Goal: Contribute content: Add original content to the website for others to see

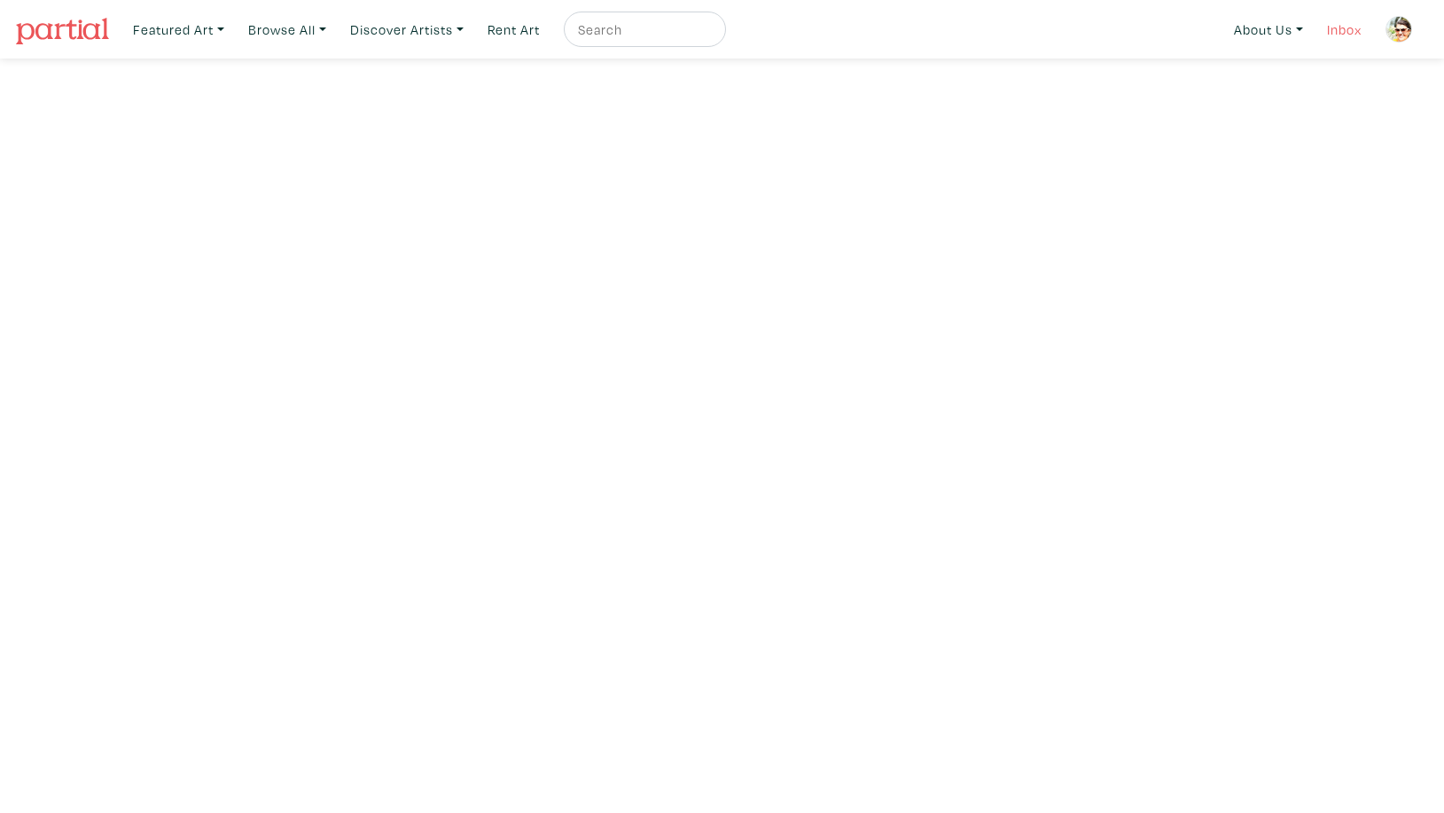
click at [1354, 31] on link "Inbox" at bounding box center [1344, 30] width 51 height 36
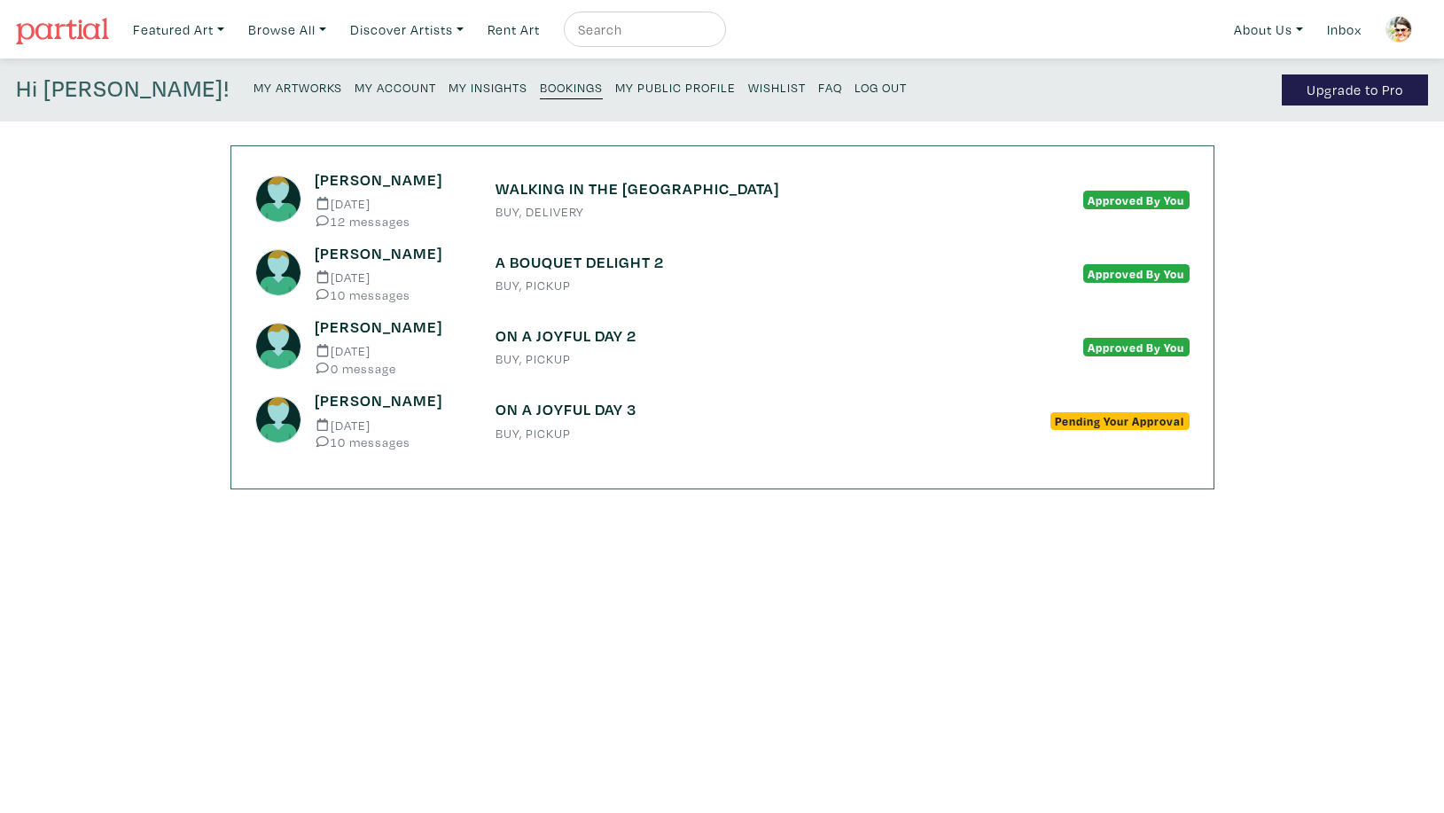
click at [254, 85] on small "My Artworks" at bounding box center [298, 87] width 89 height 17
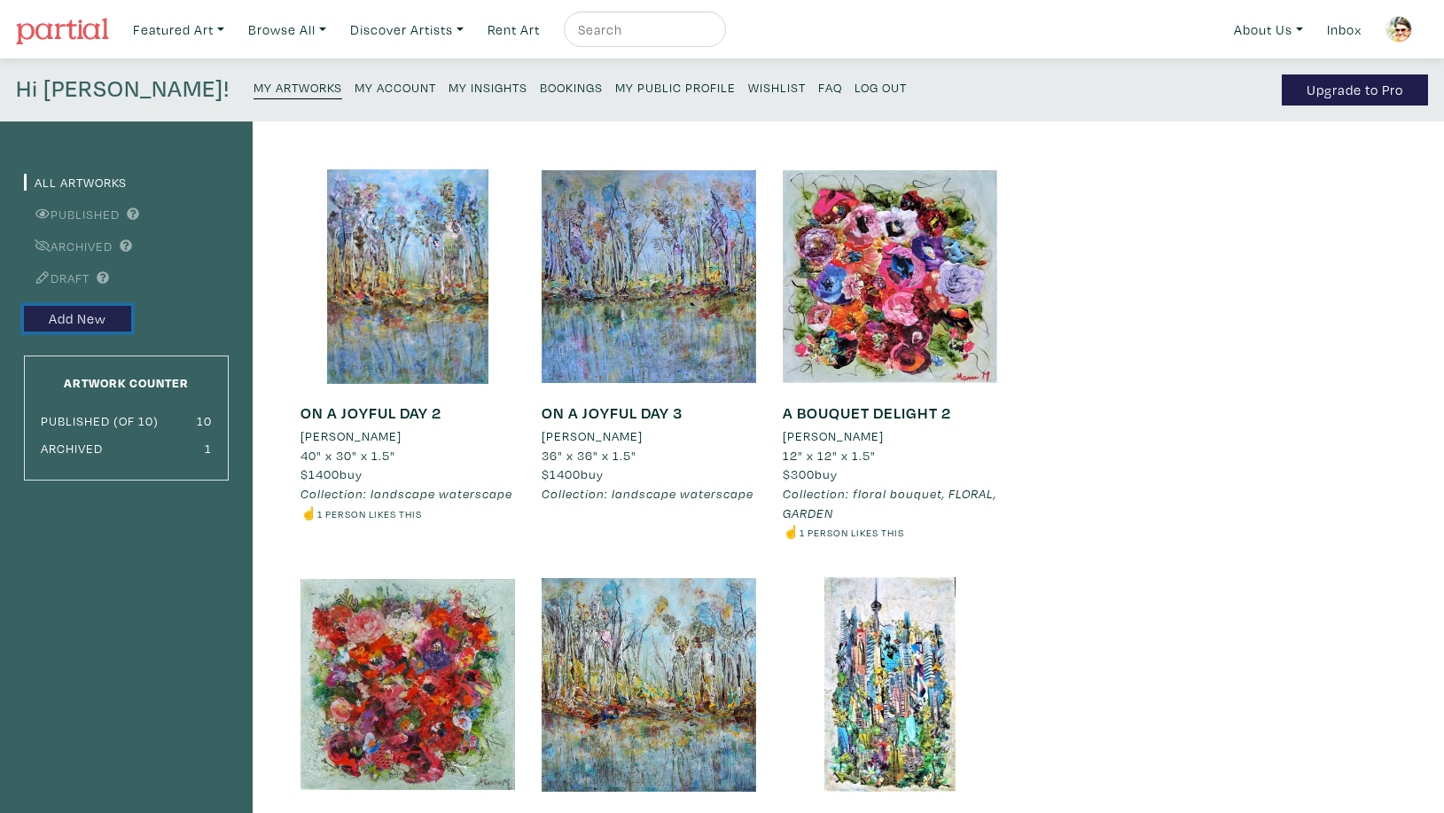
click at [92, 316] on link "Add New" at bounding box center [77, 319] width 107 height 26
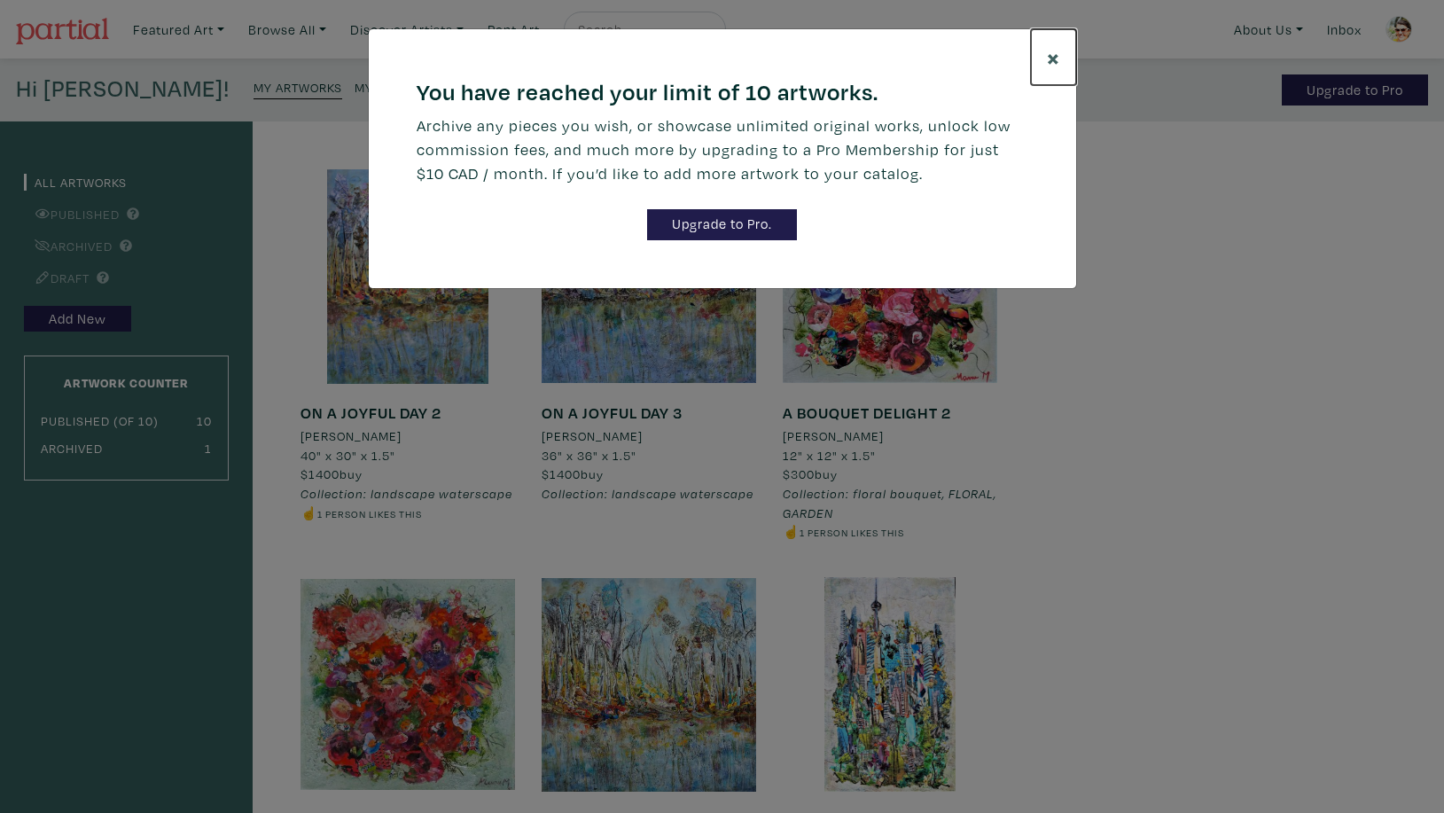
click at [1059, 58] on span "×" at bounding box center [1053, 57] width 13 height 31
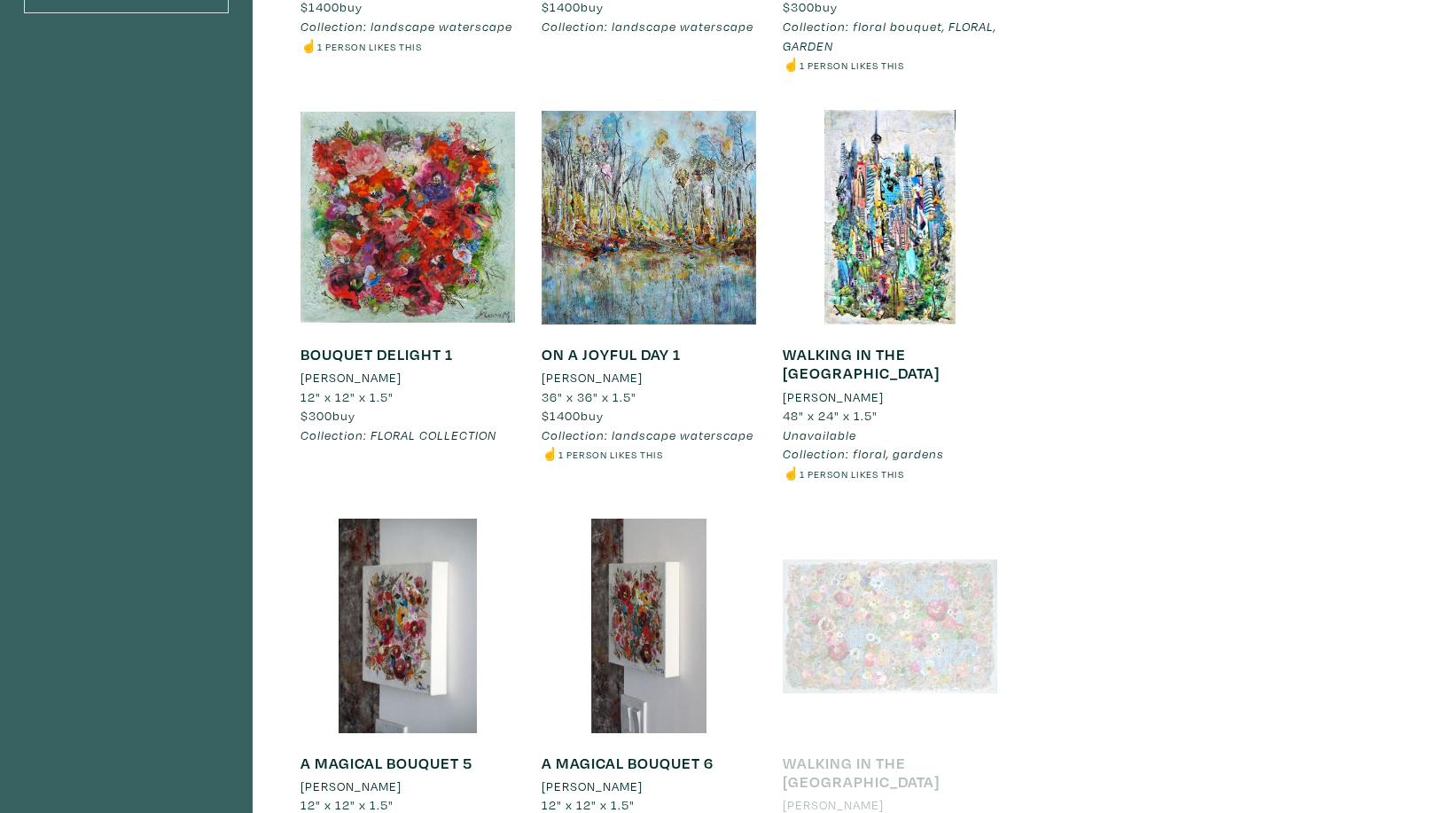
scroll to position [399, 0]
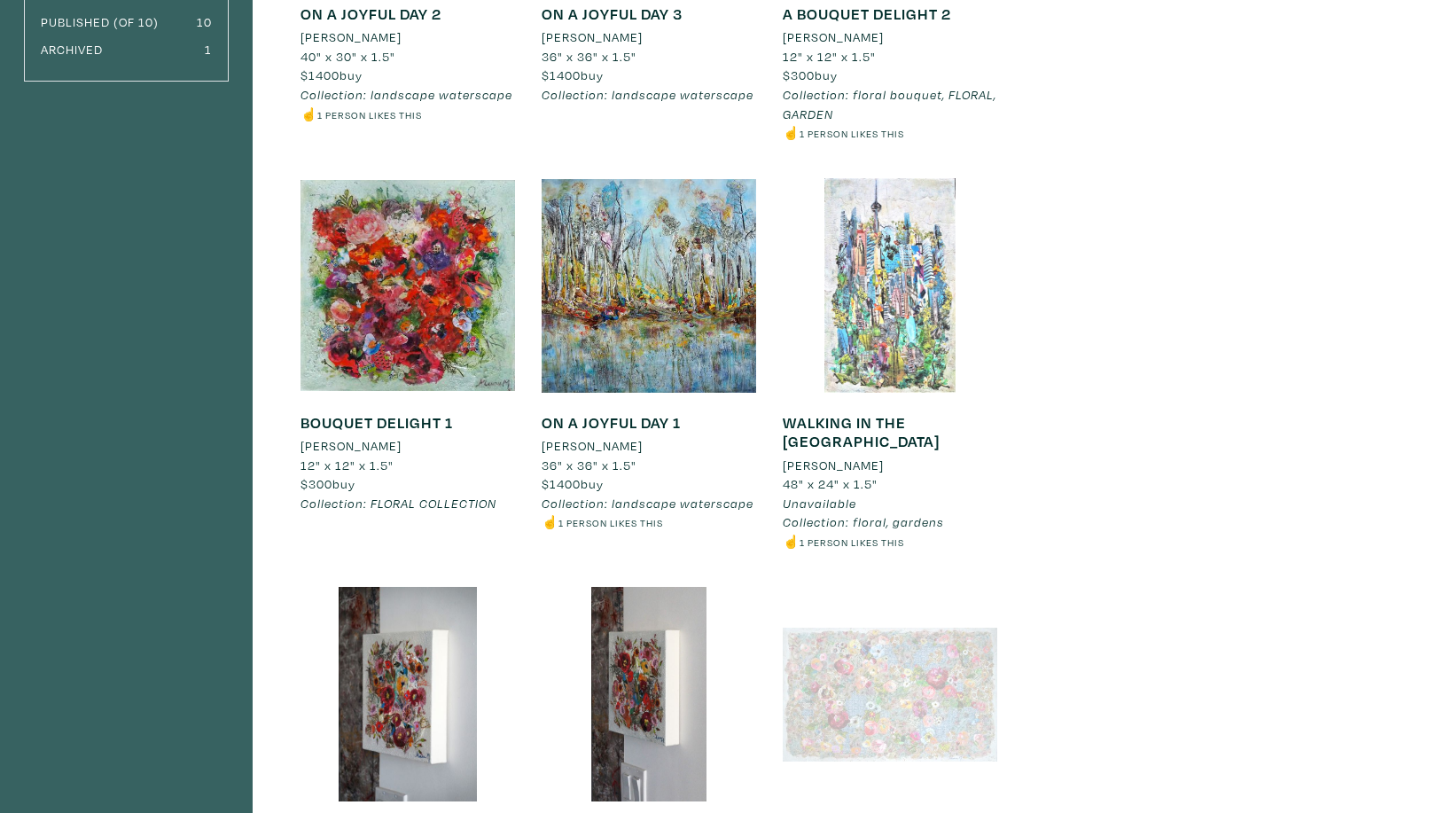
click at [888, 288] on div at bounding box center [890, 285] width 215 height 215
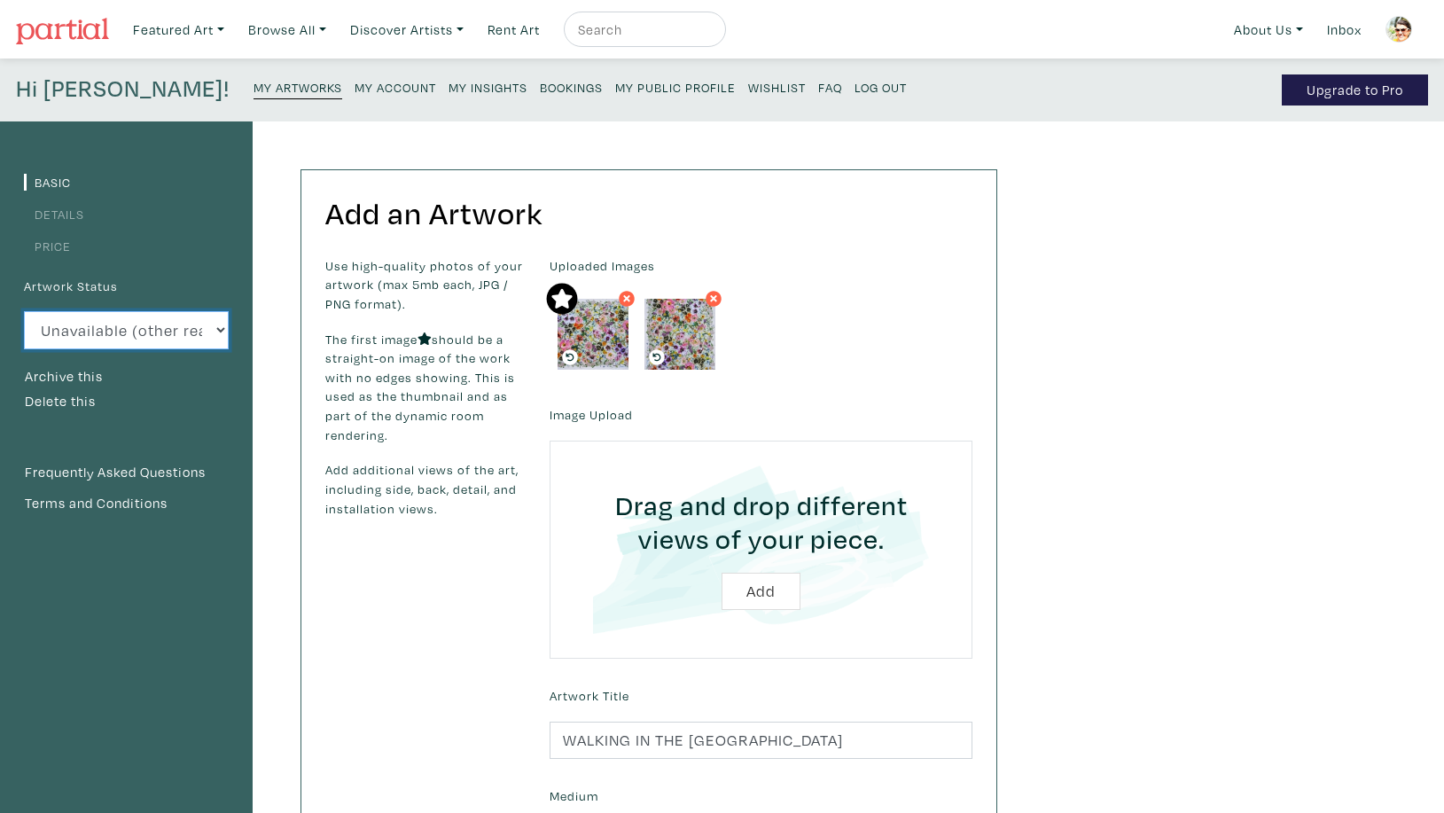
click at [24, 311] on select "Available Sold Rented Unavailable (other reason)" at bounding box center [126, 330] width 205 height 38
select select "1"
click option "Available" at bounding box center [0, 0] width 0 height 0
click at [631, 300] on icon at bounding box center [627, 299] width 11 height 16
click at [625, 297] on icon at bounding box center [626, 299] width 7 height 7
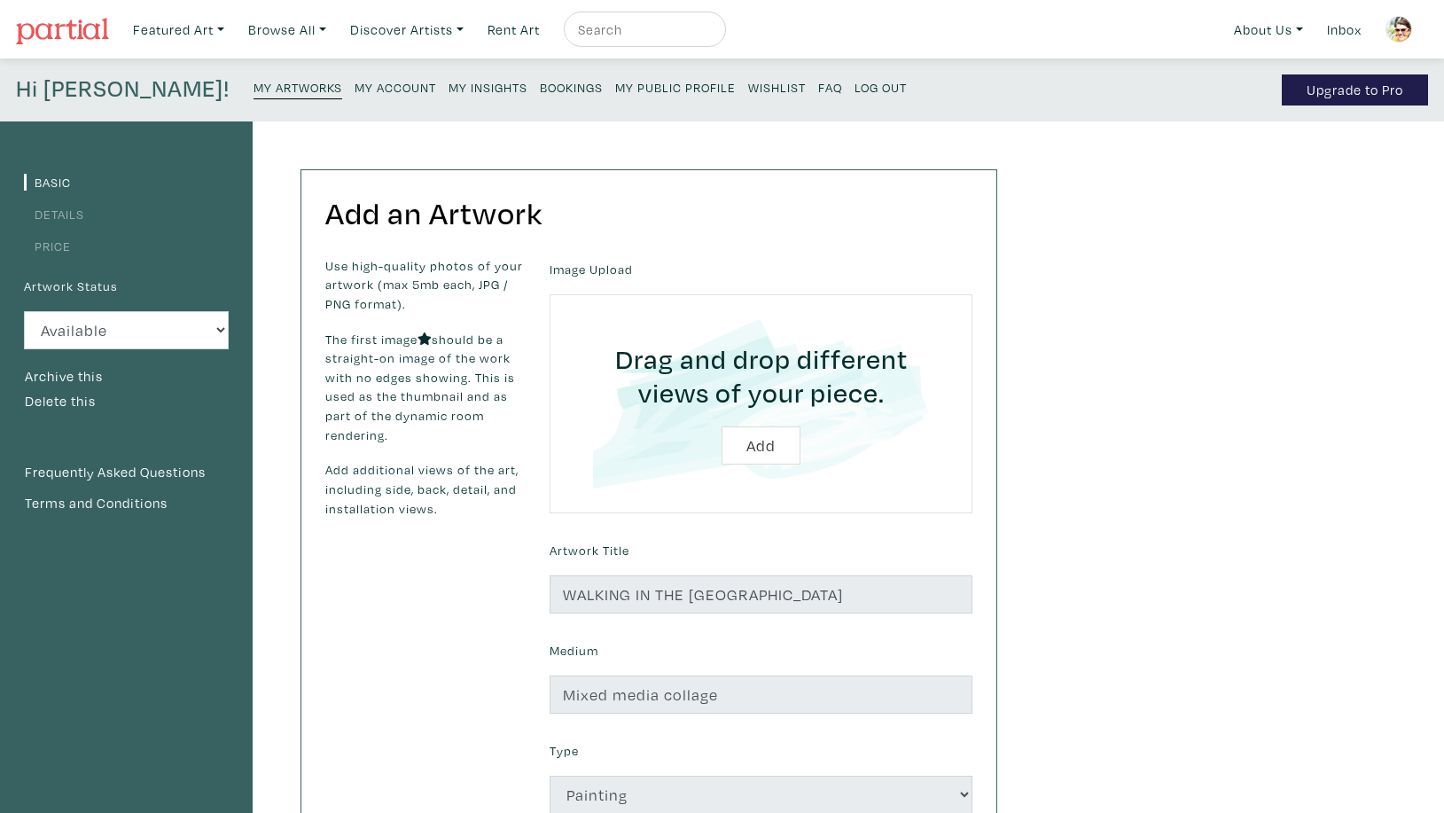
click at [767, 450] on input "file" at bounding box center [761, 403] width 373 height 168
type input "C:\fakepath\[PERSON_NAME],FLOURISHING,mixed media collage,48x30, $1900.jpg"
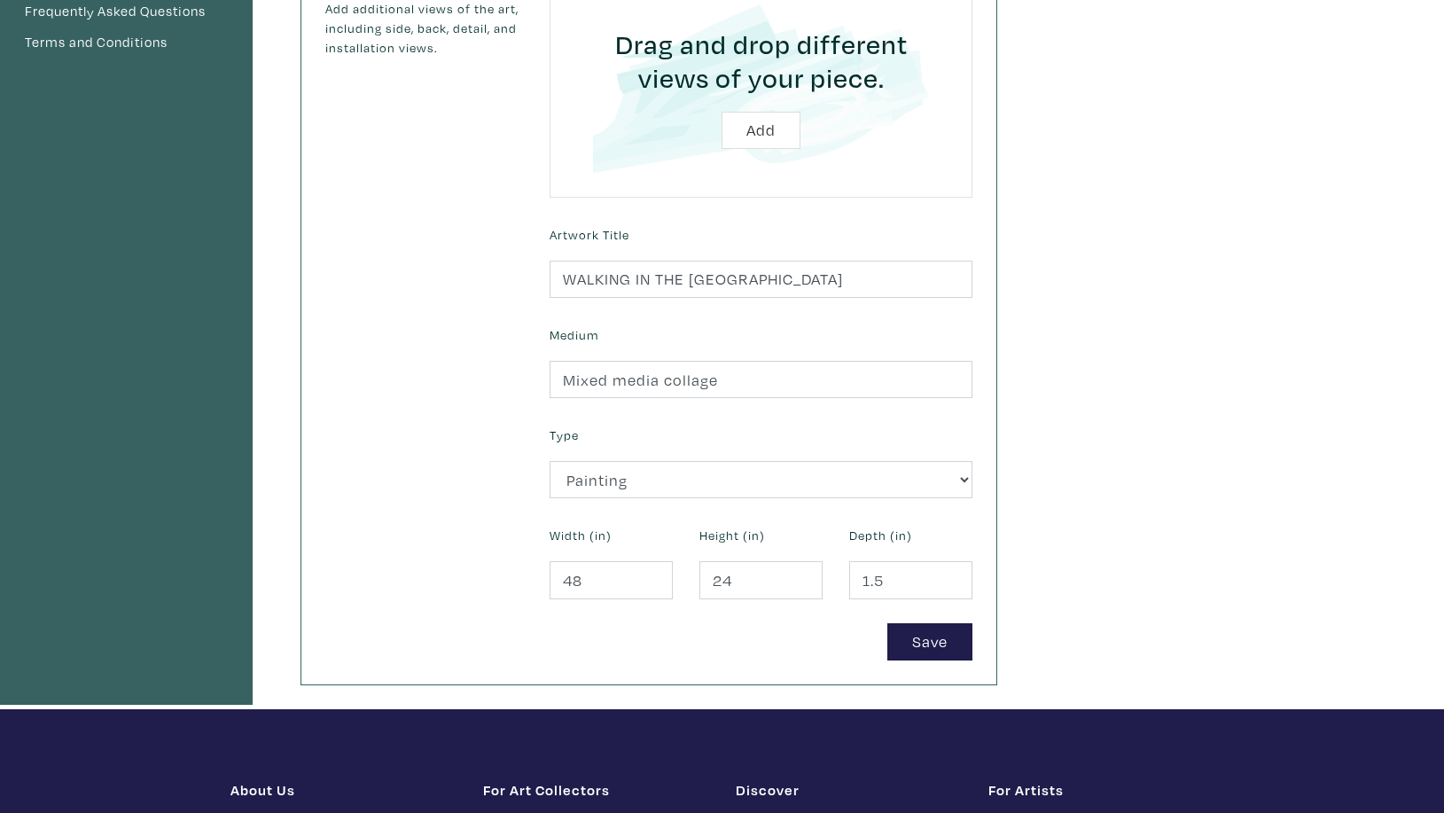
scroll to position [464, 0]
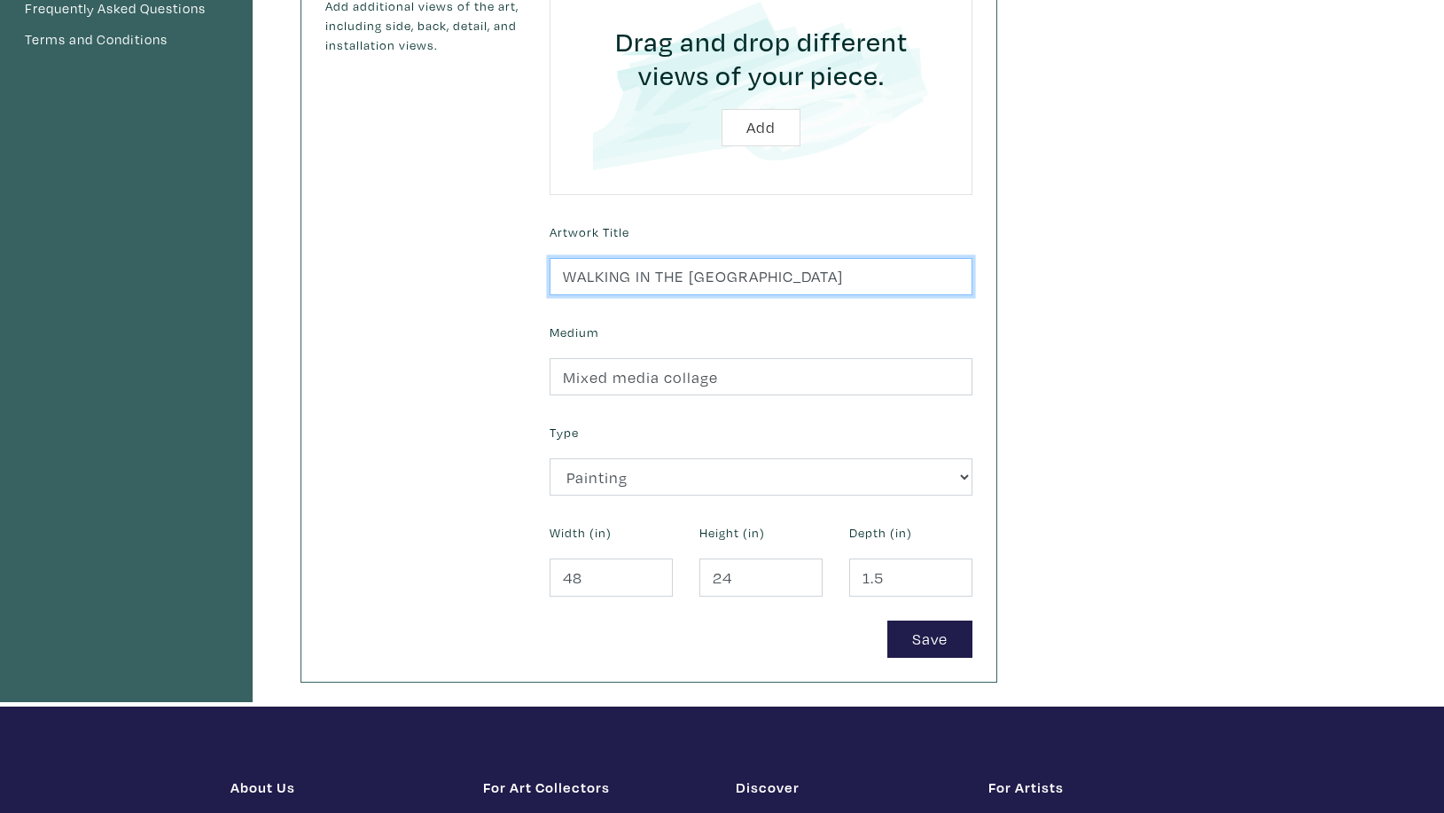
drag, startPoint x: 841, startPoint y: 275, endPoint x: 555, endPoint y: 279, distance: 286.4
click at [555, 279] on input "WALKING IN THE [GEOGRAPHIC_DATA]" at bounding box center [761, 277] width 423 height 38
type input "F"
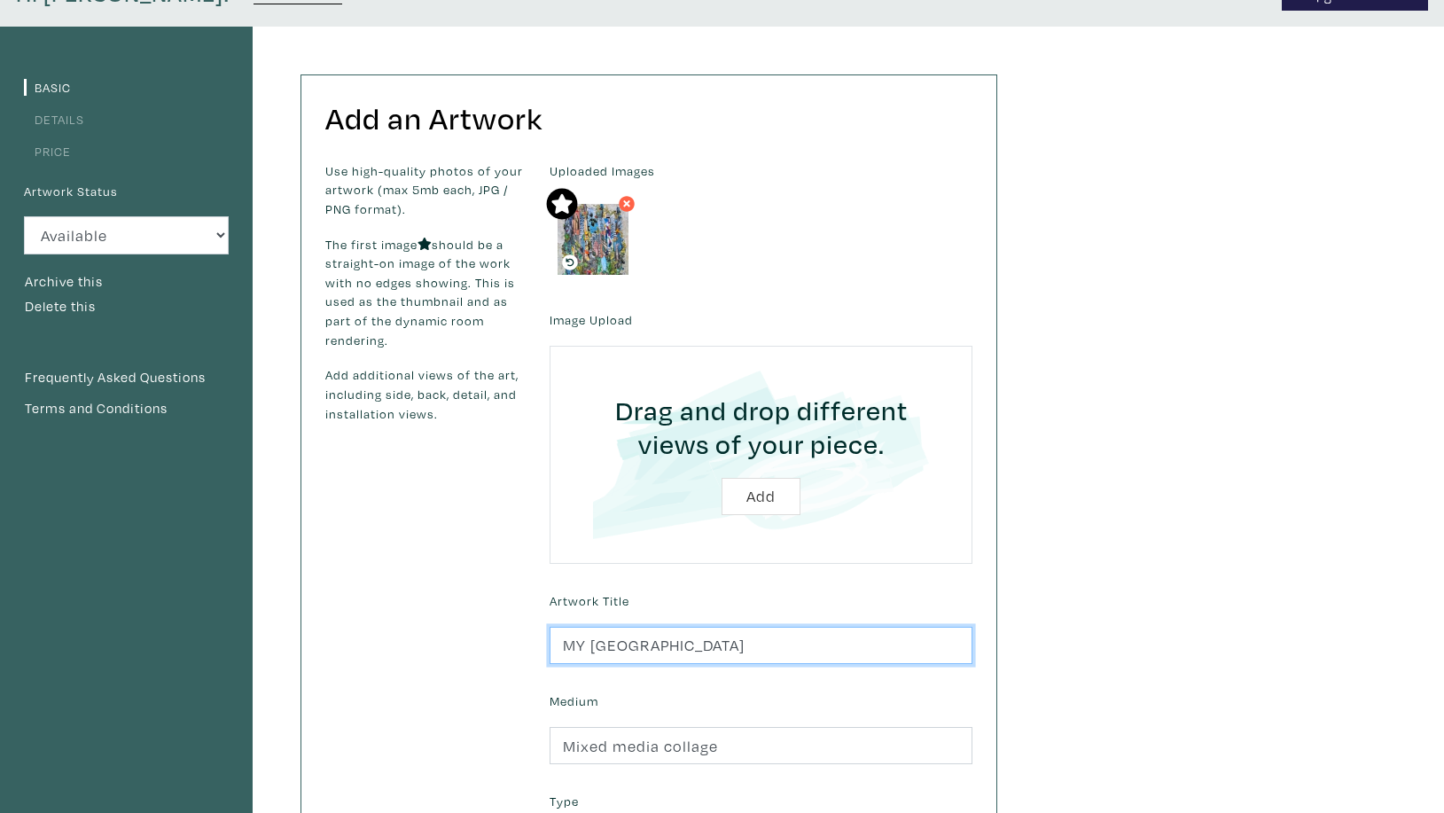
scroll to position [72, 0]
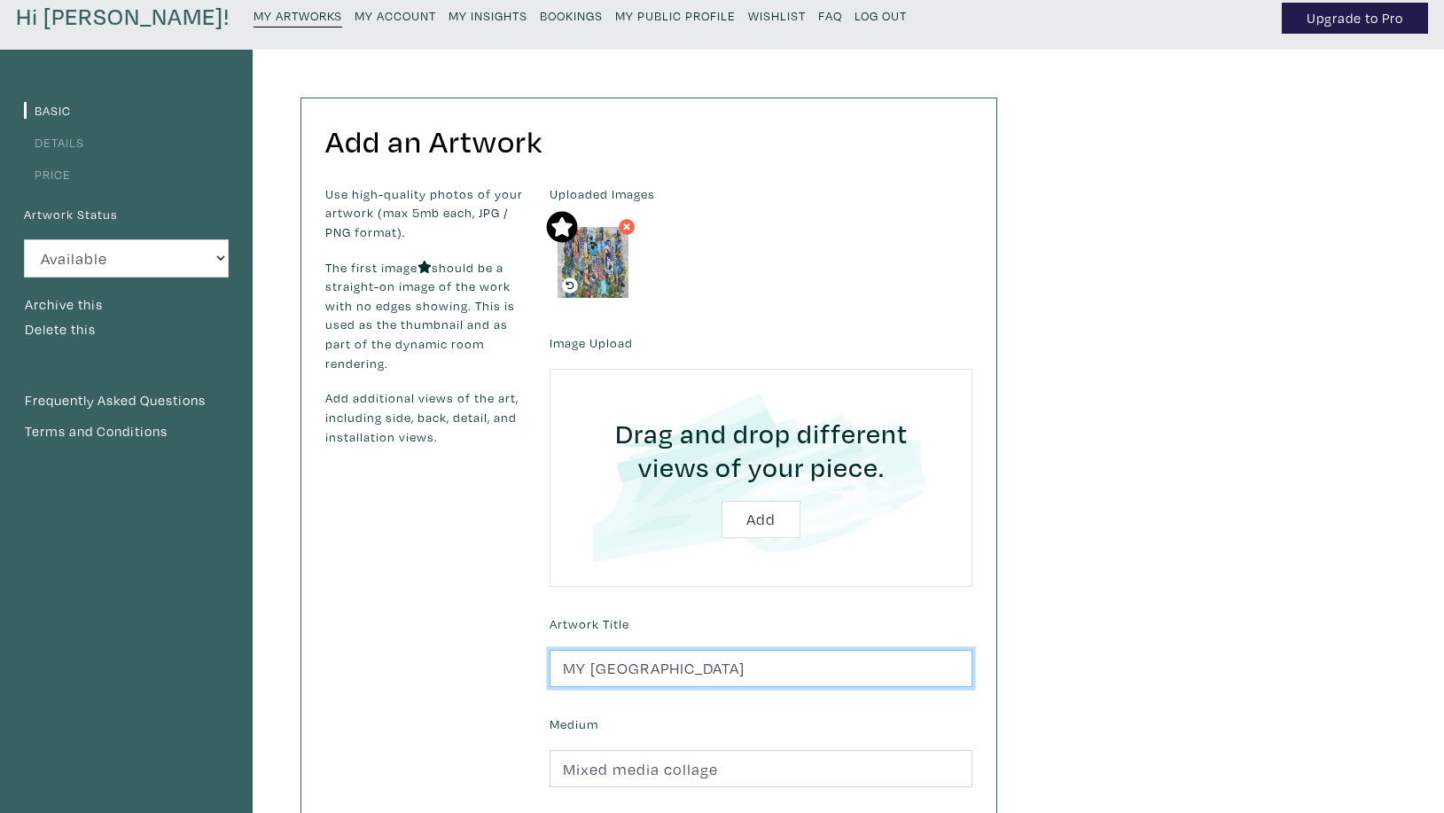
click at [632, 230] on icon at bounding box center [627, 227] width 11 height 16
type input "MY [GEOGRAPHIC_DATA]"
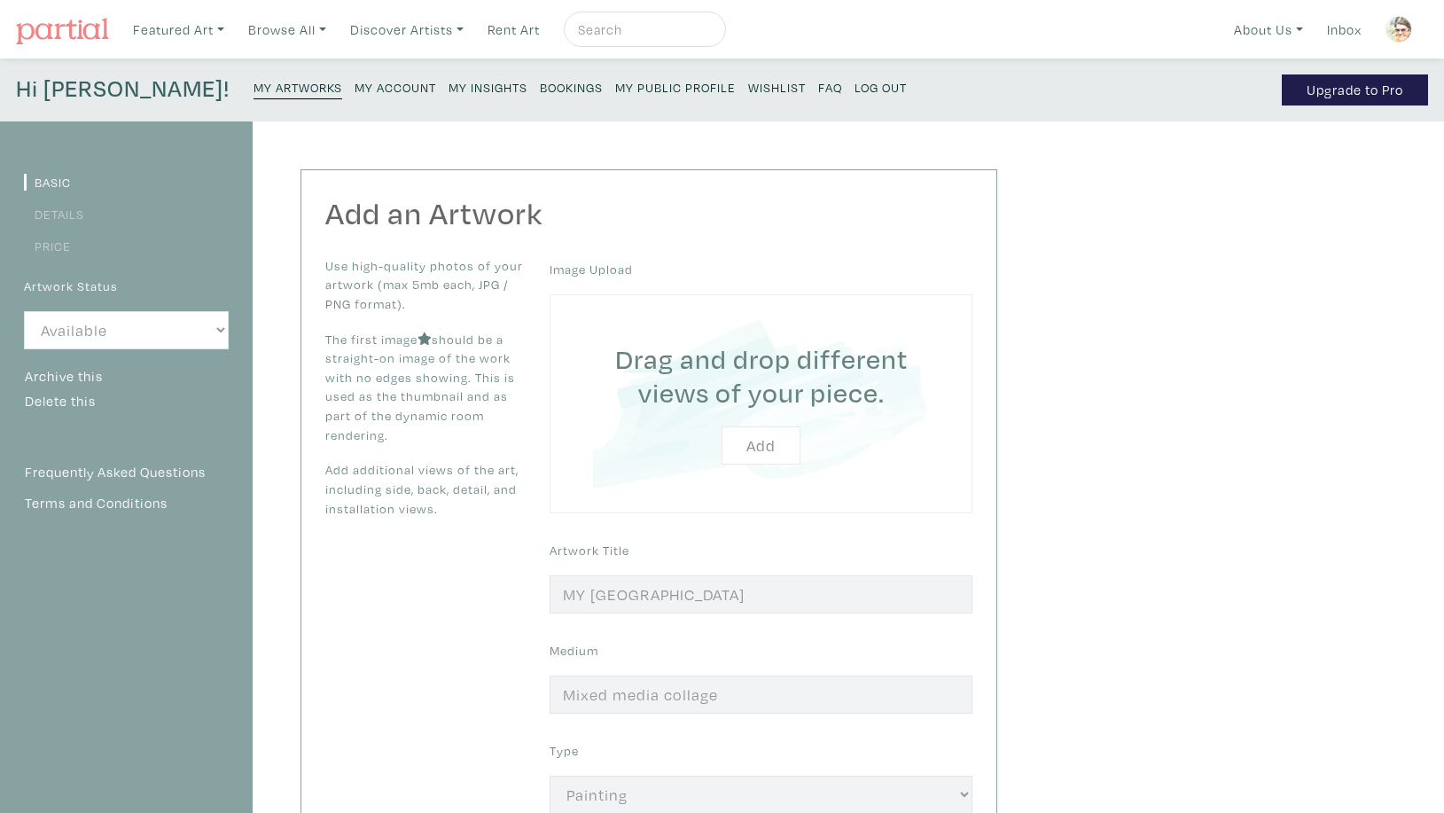
scroll to position [72, 0]
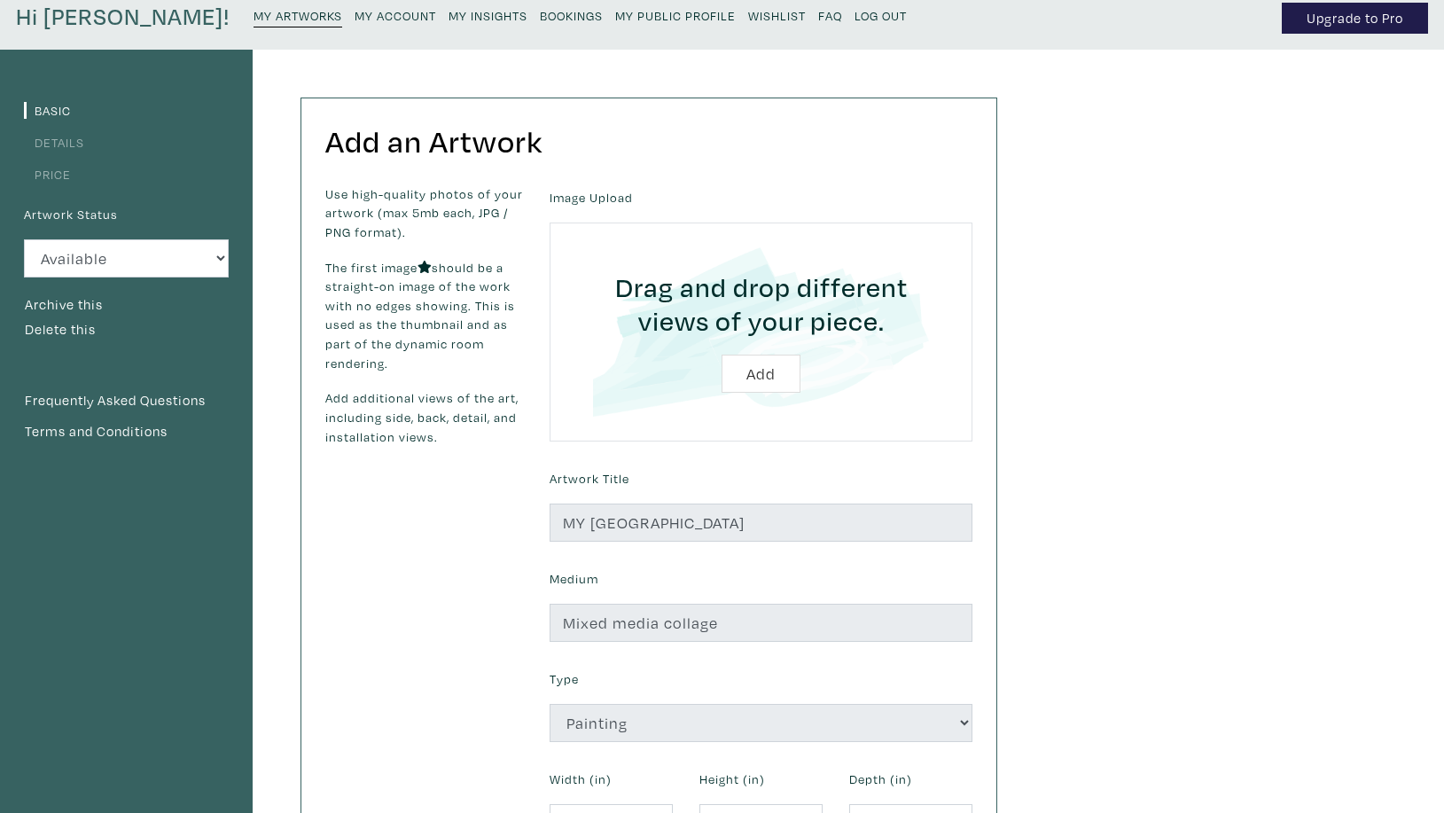
click at [764, 372] on input "file" at bounding box center [761, 331] width 373 height 168
type input "C:\fakepath\Moldovan_Manuela_MY TORONTO.jpg"
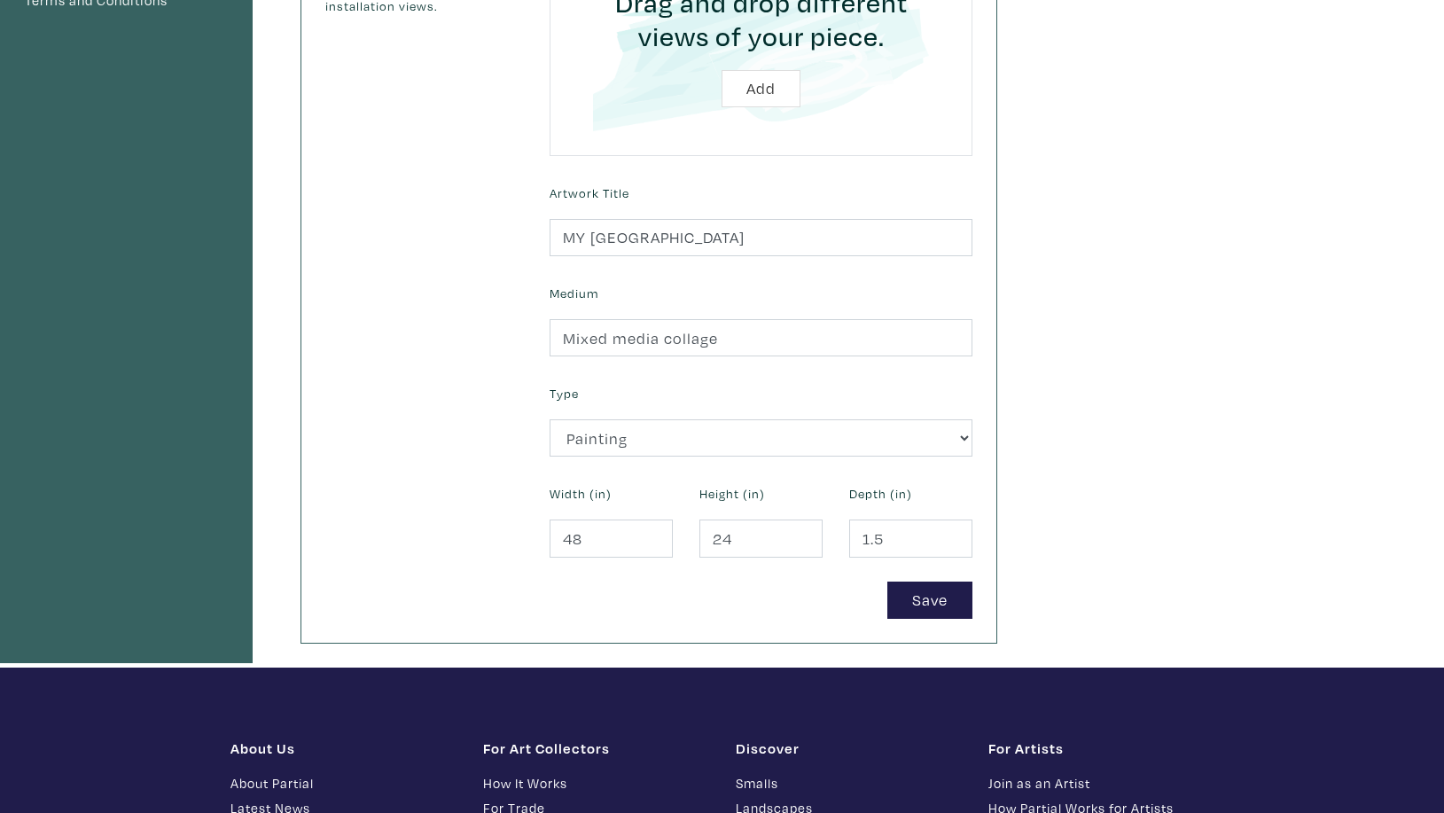
scroll to position [533, 0]
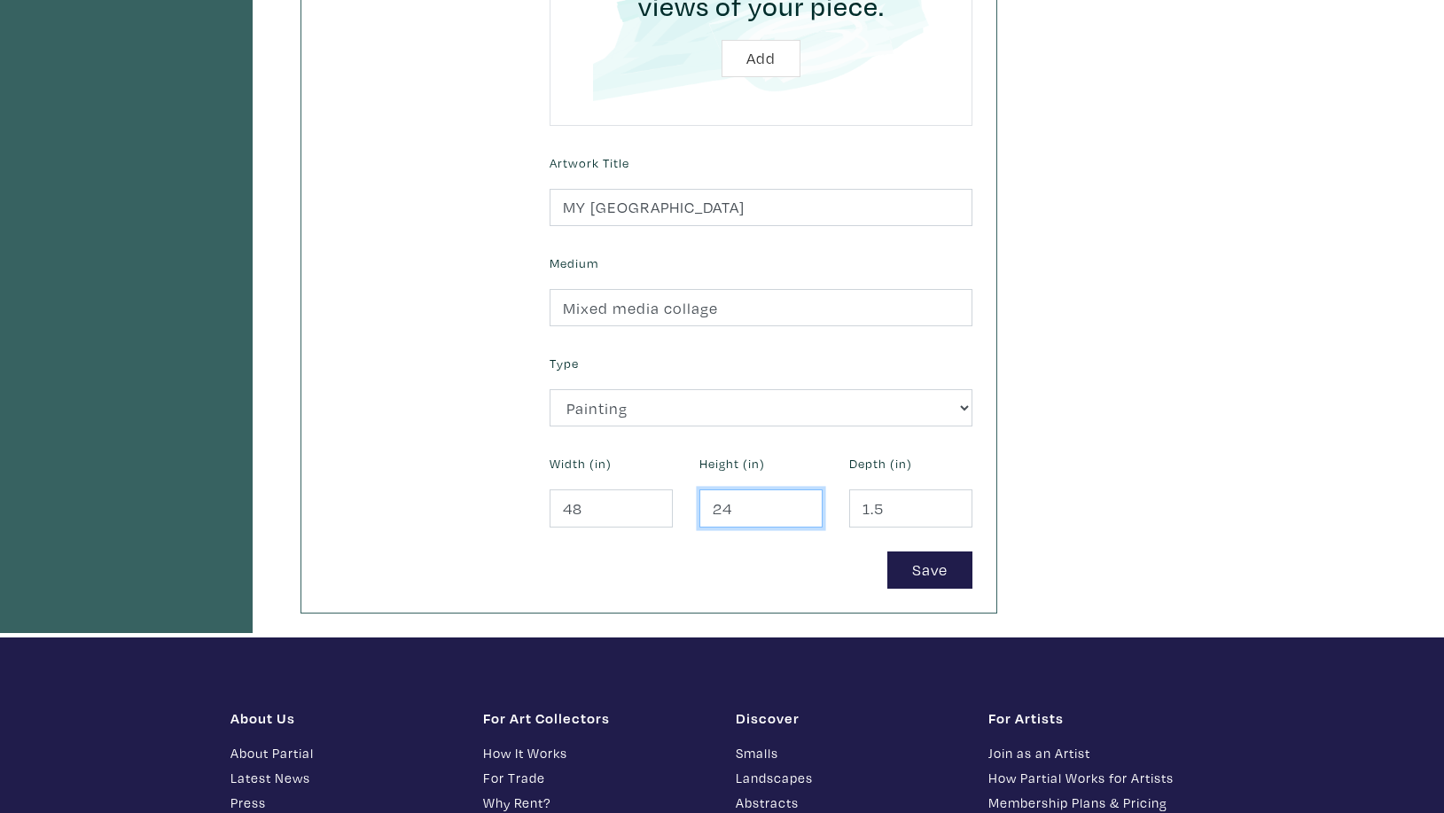
drag, startPoint x: 749, startPoint y: 505, endPoint x: 712, endPoint y: 505, distance: 37.2
click at [712, 505] on input "24" at bounding box center [761, 508] width 123 height 38
type input "3"
type input "48"
drag, startPoint x: 589, startPoint y: 507, endPoint x: 542, endPoint y: 516, distance: 47.8
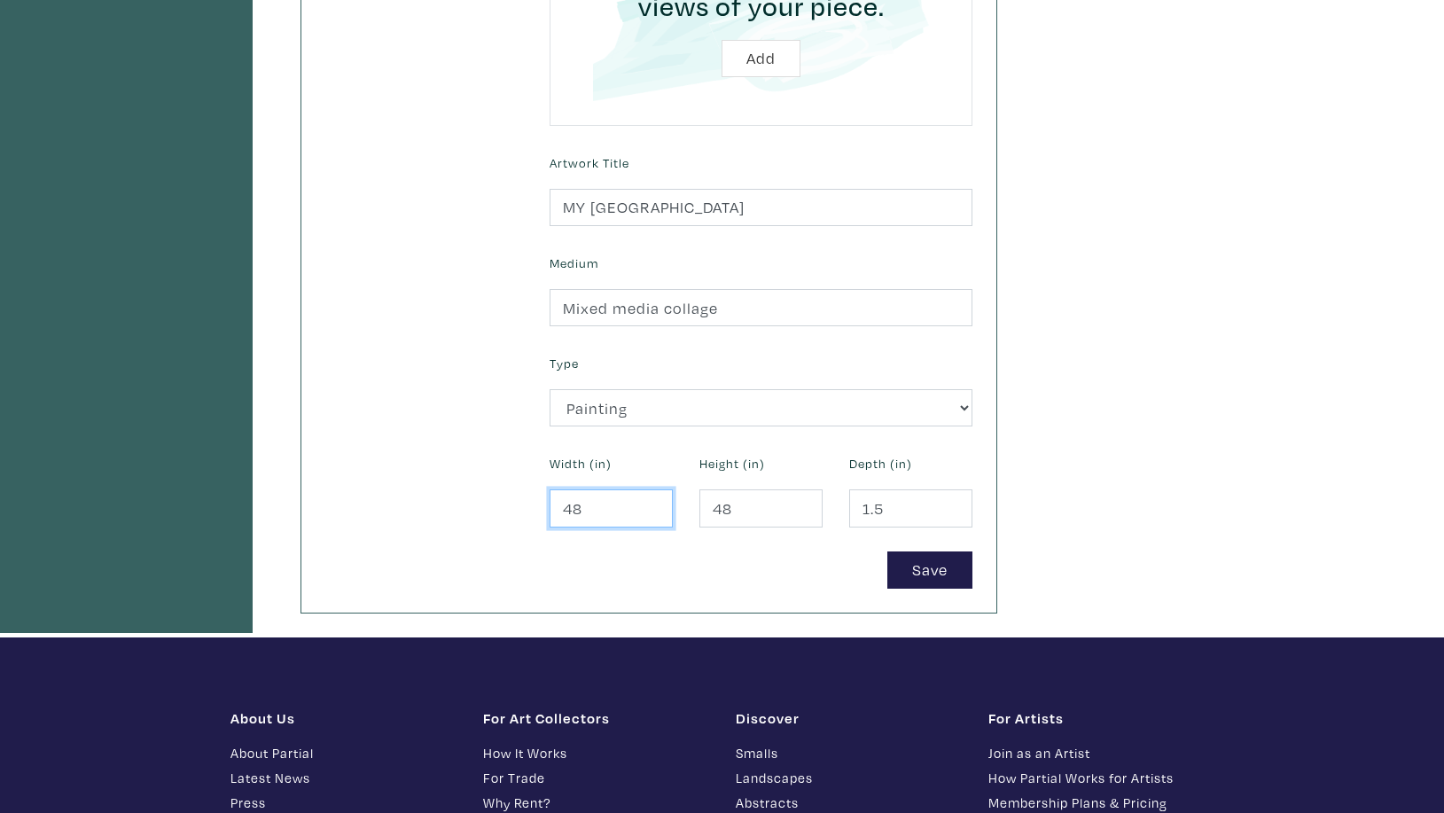
click at [550, 516] on input "48" at bounding box center [611, 508] width 123 height 38
type input "30"
click at [921, 563] on button "Save" at bounding box center [930, 571] width 85 height 38
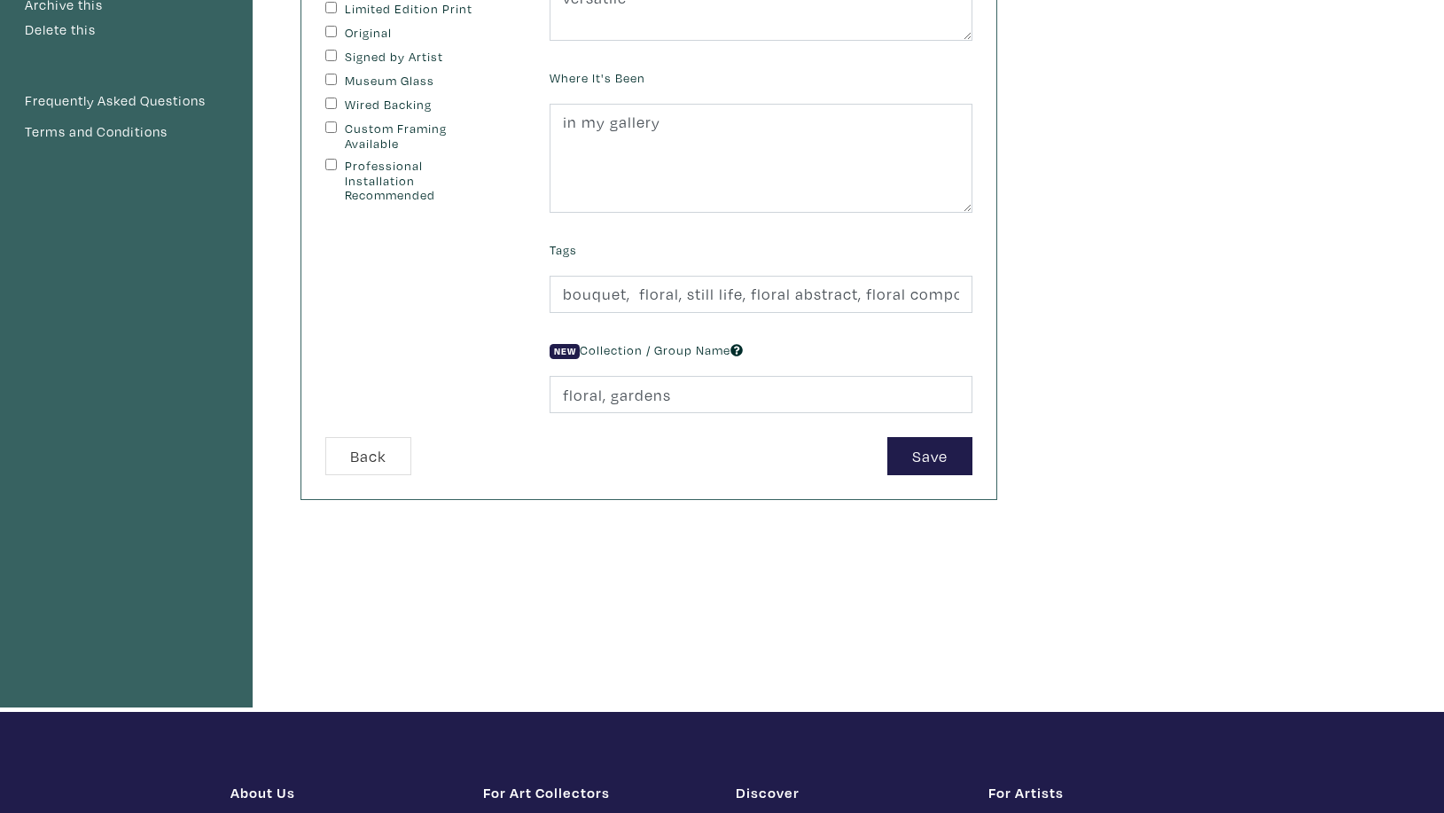
scroll to position [386, 0]
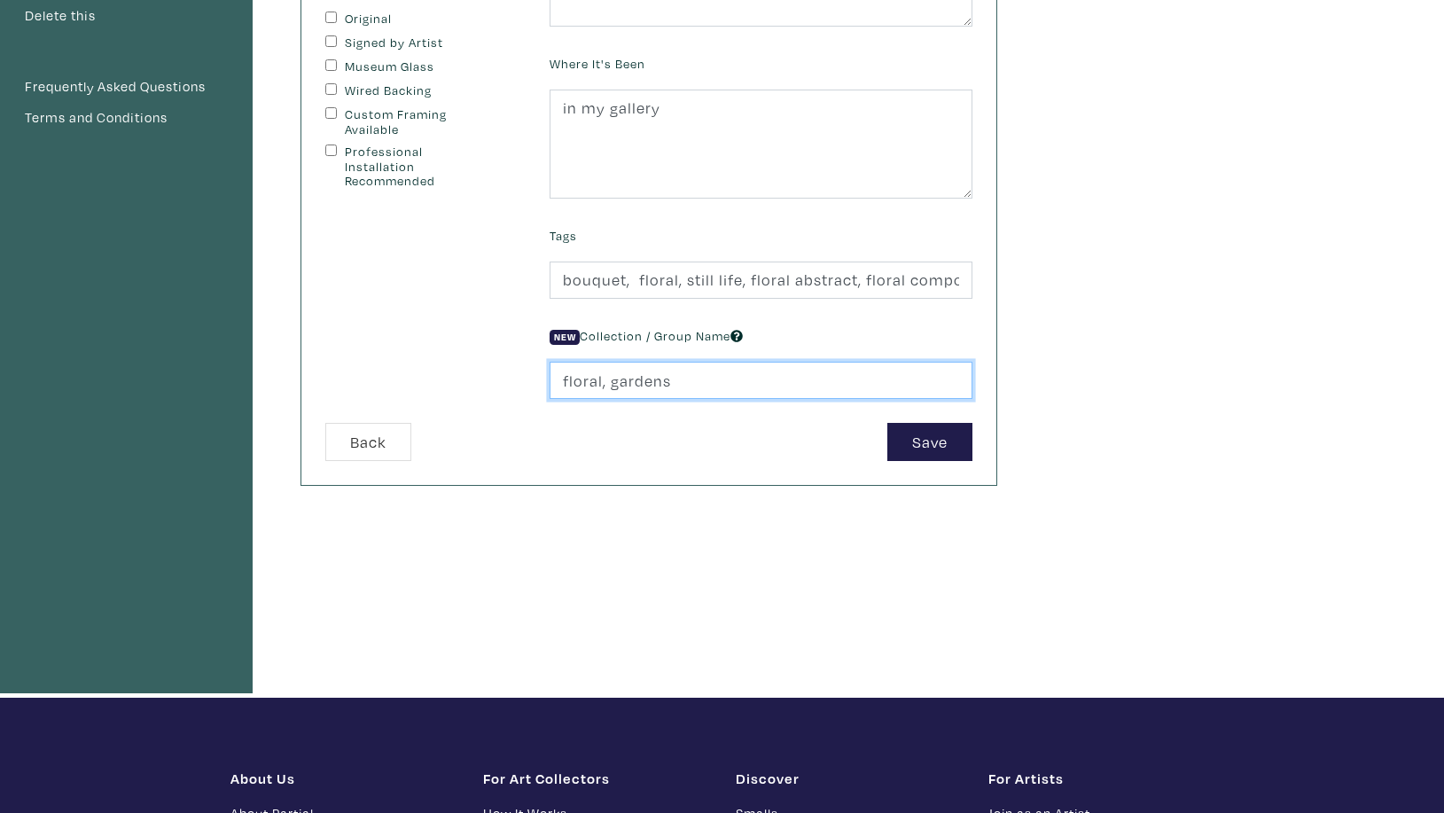
click at [683, 379] on input "floral, gardens" at bounding box center [761, 381] width 423 height 38
type input "floral, gardens, cityscape"
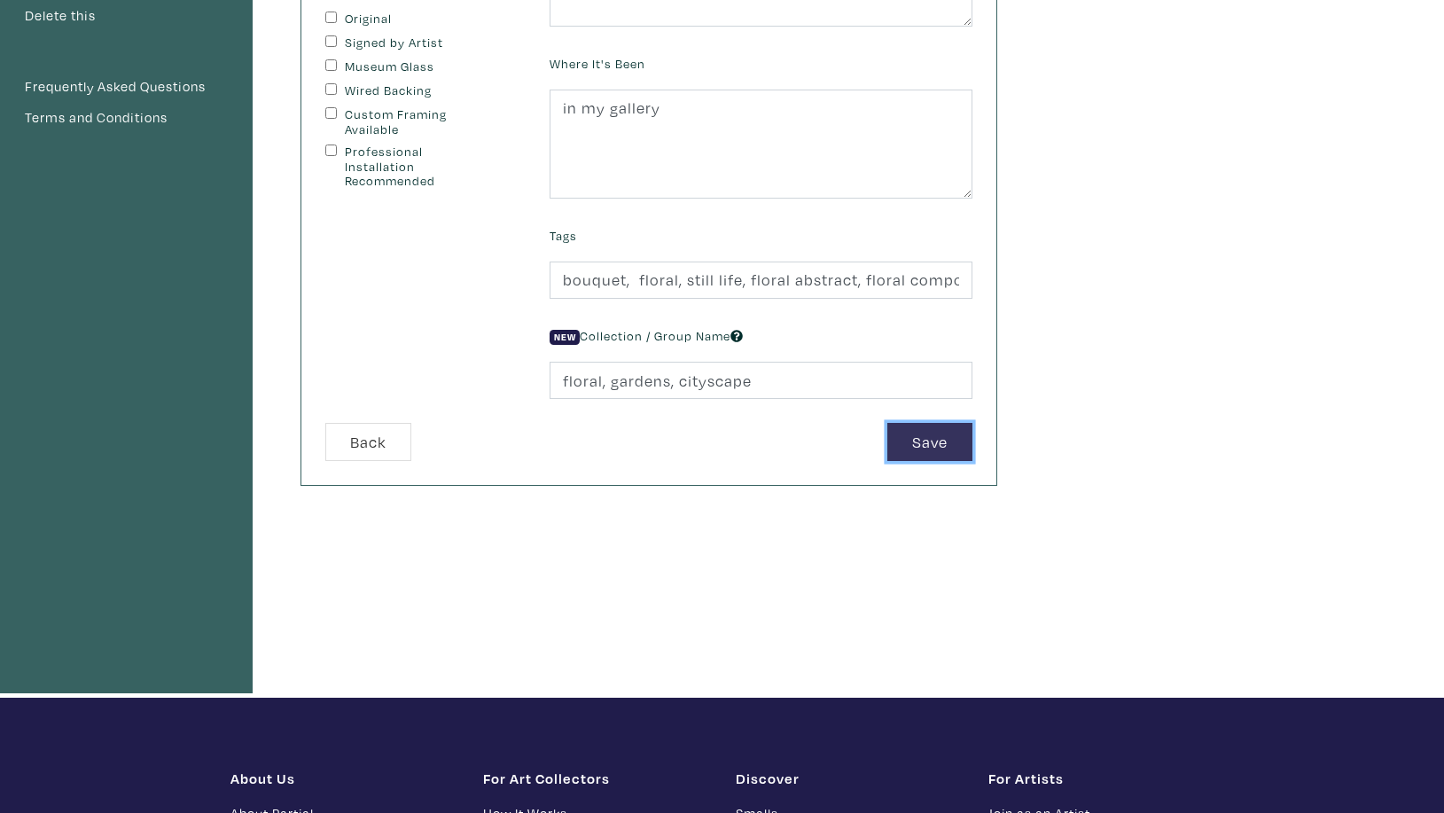
click at [907, 447] on button "Save" at bounding box center [930, 442] width 85 height 38
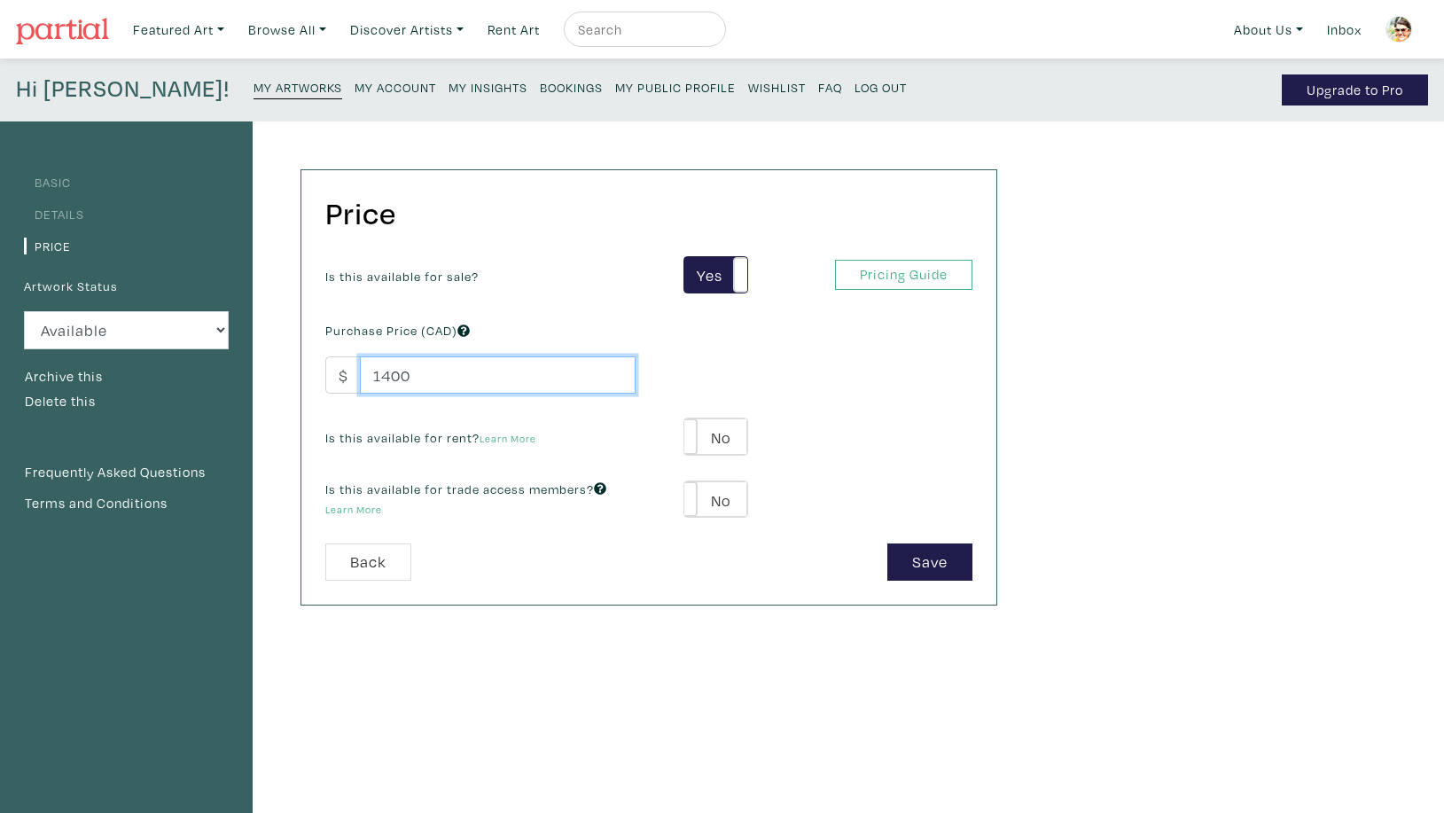
drag, startPoint x: 432, startPoint y: 374, endPoint x: 371, endPoint y: 374, distance: 61.2
click at [371, 374] on input "1400" at bounding box center [498, 375] width 276 height 38
type input "1800"
click at [918, 559] on button "Save" at bounding box center [930, 563] width 85 height 38
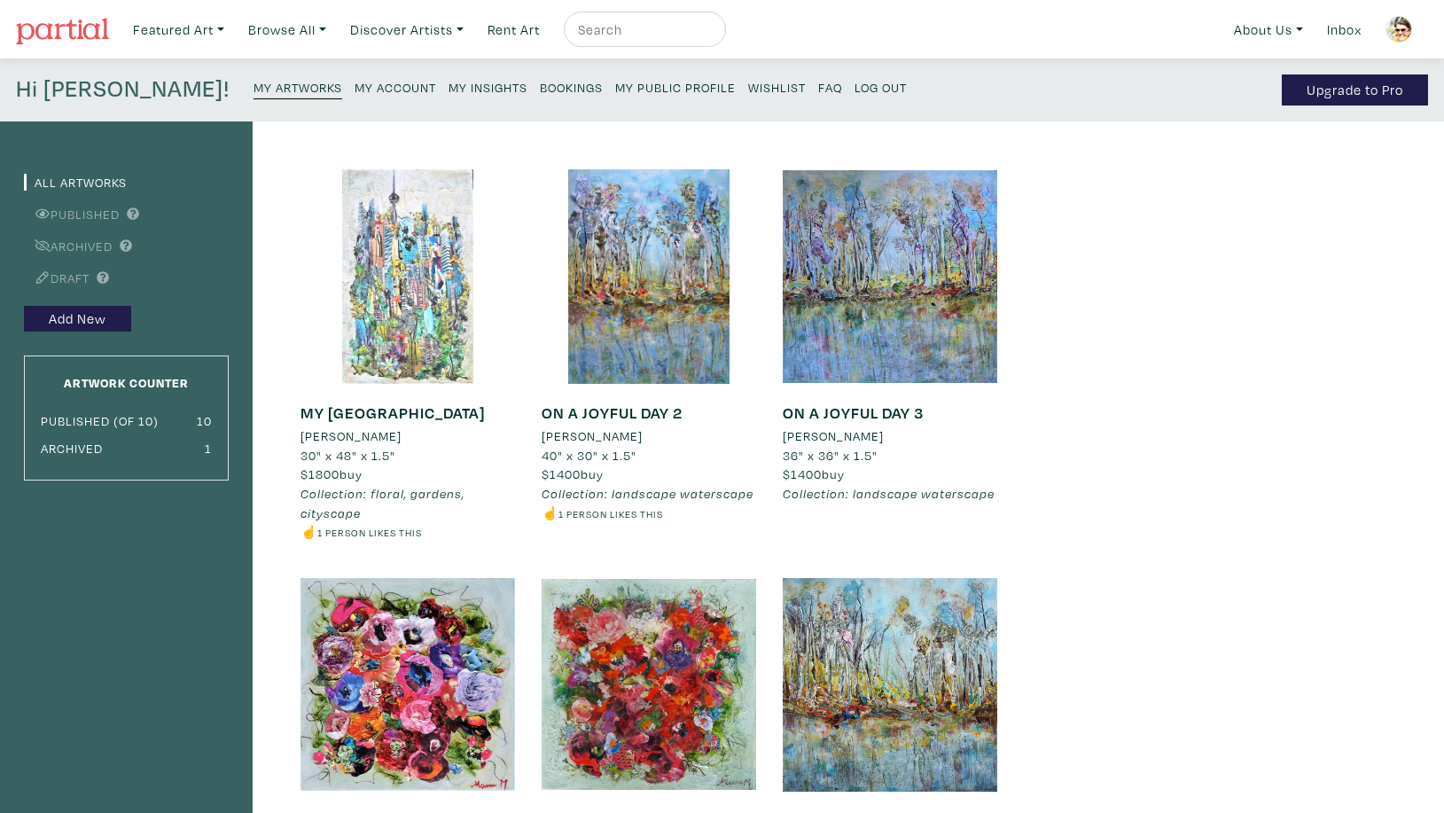
click at [380, 357] on div at bounding box center [408, 276] width 215 height 215
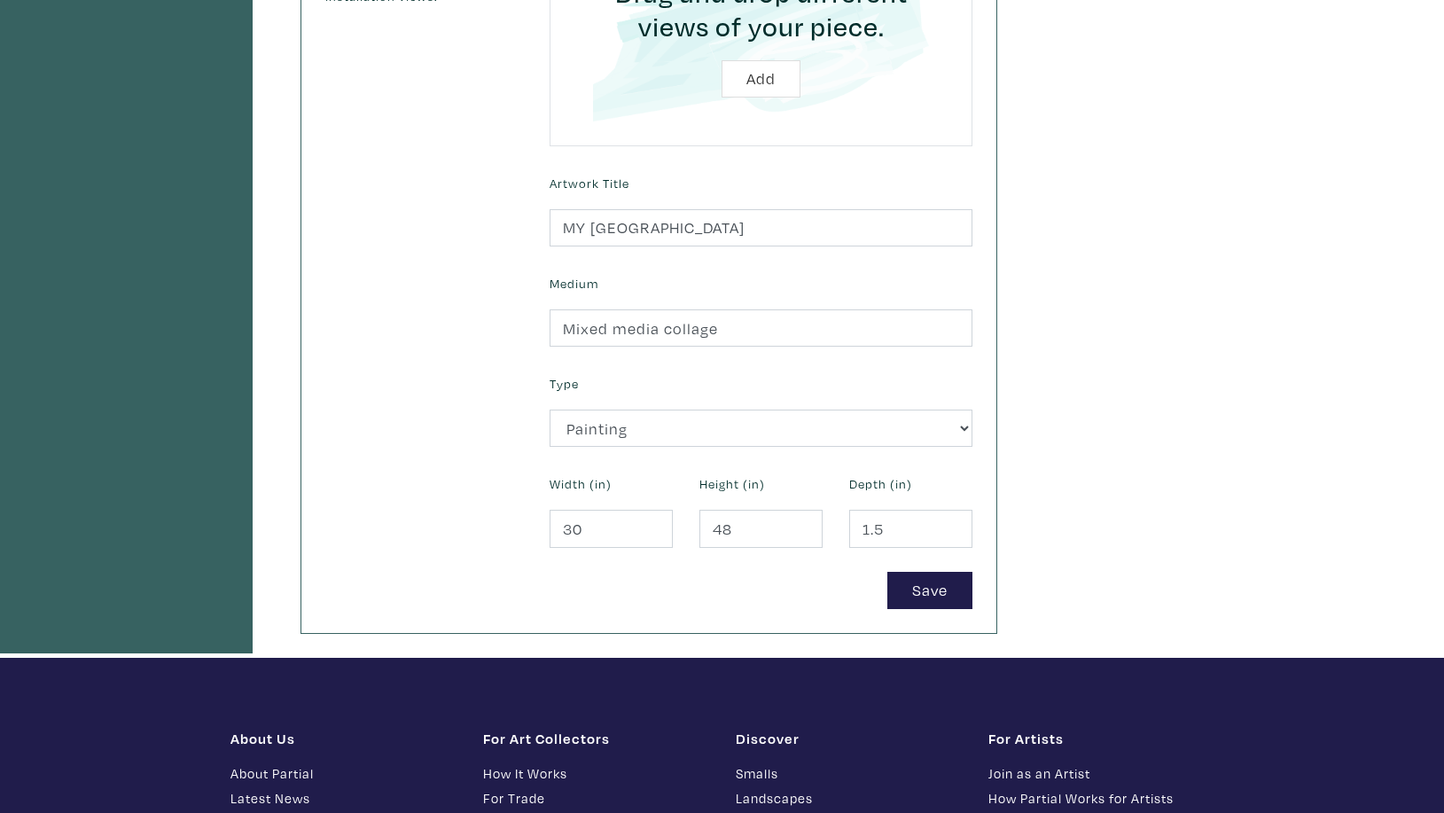
scroll to position [572, 0]
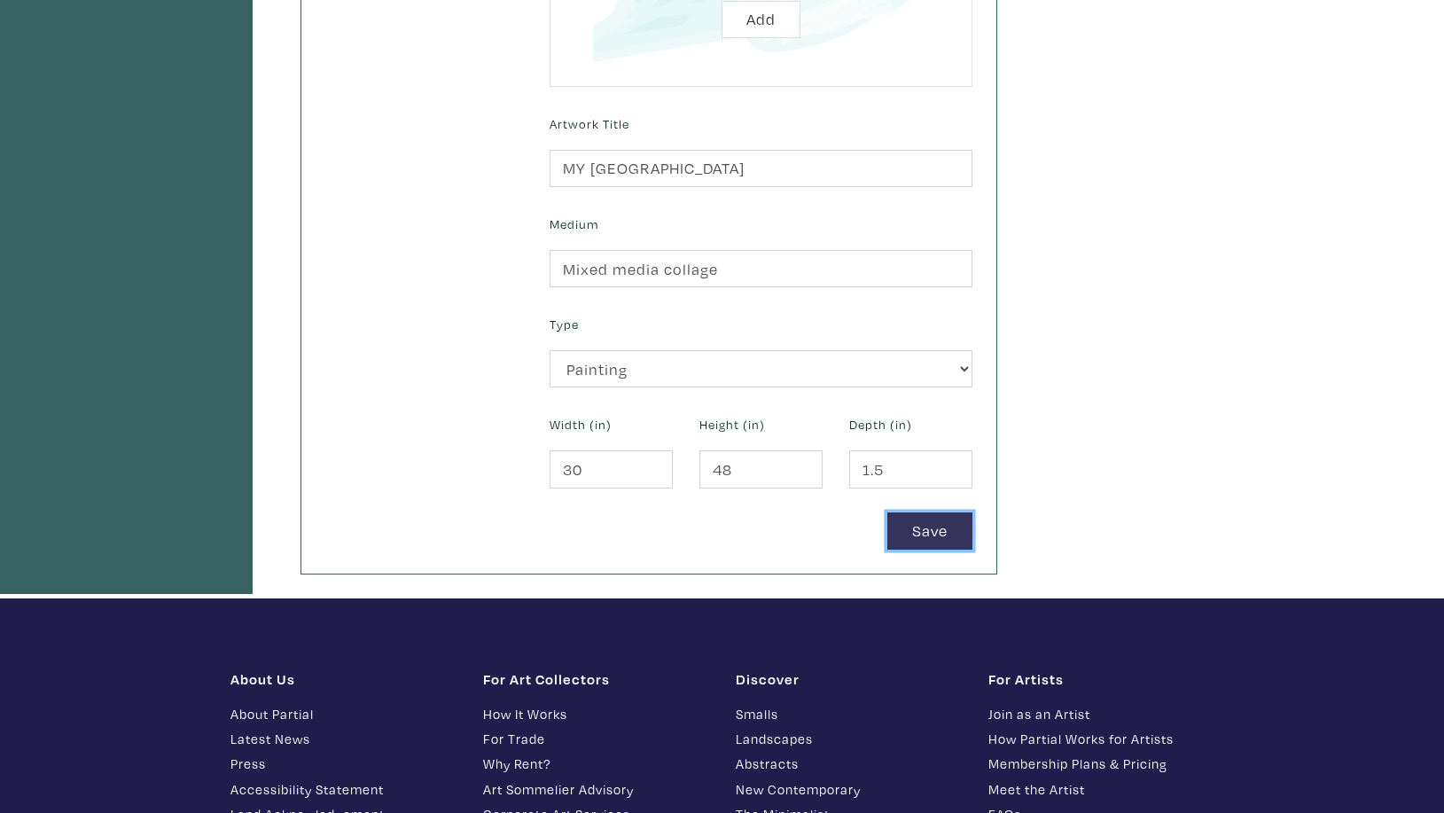
click at [907, 529] on button "Save" at bounding box center [930, 531] width 85 height 38
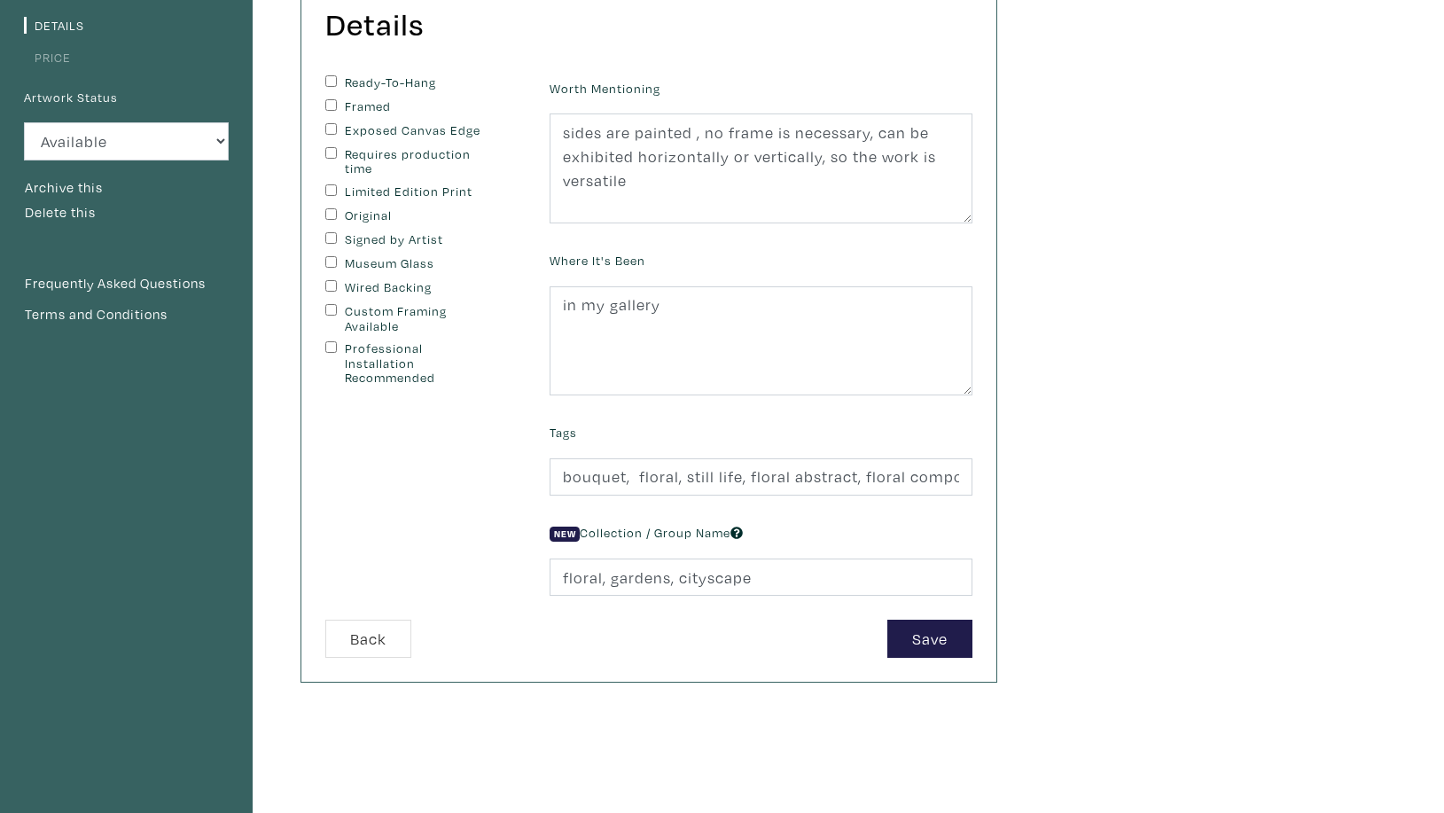
scroll to position [200, 0]
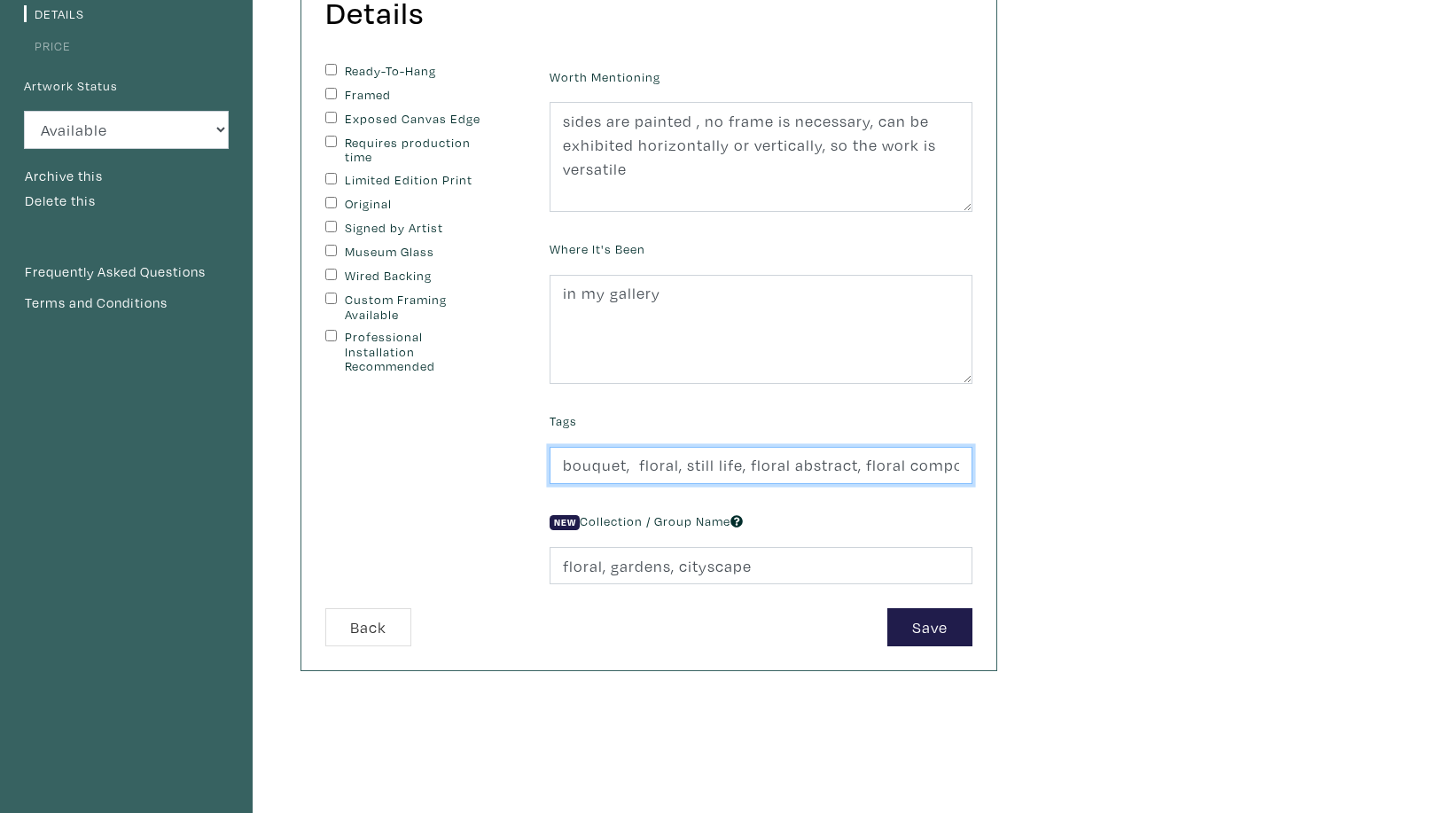
click at [561, 460] on input "bouquet, floral, still life, floral abstract, floral composition, large florals…" at bounding box center [761, 466] width 423 height 38
click at [642, 461] on input "cityscape, bouquet, floral, still life, floral abstract, floral composition, la…" at bounding box center [761, 466] width 423 height 38
type input "cityscape, [GEOGRAPHIC_DATA], abstract, large florals, floral garden, garden, m…"
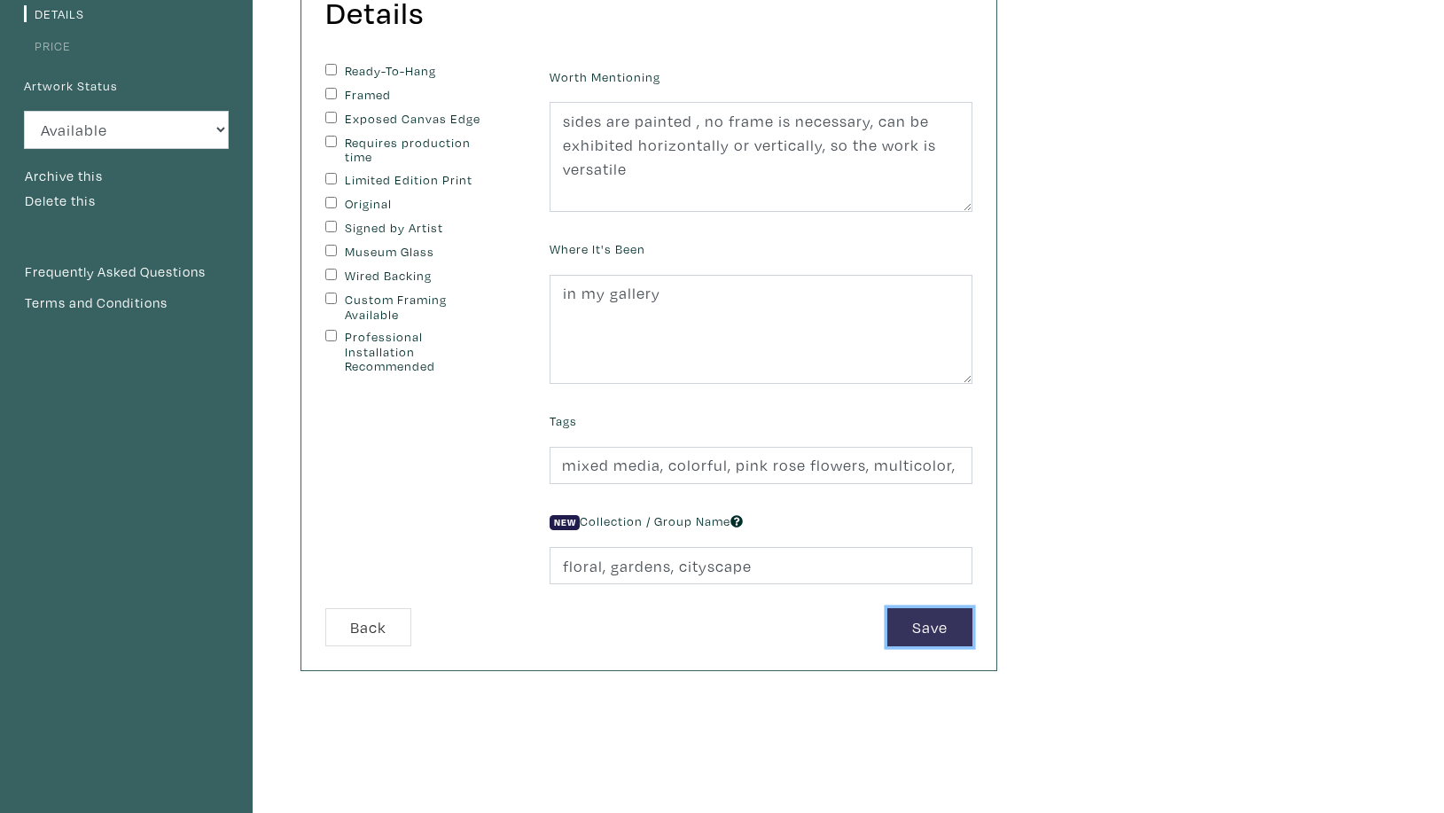
click at [917, 629] on button "Save" at bounding box center [930, 627] width 85 height 38
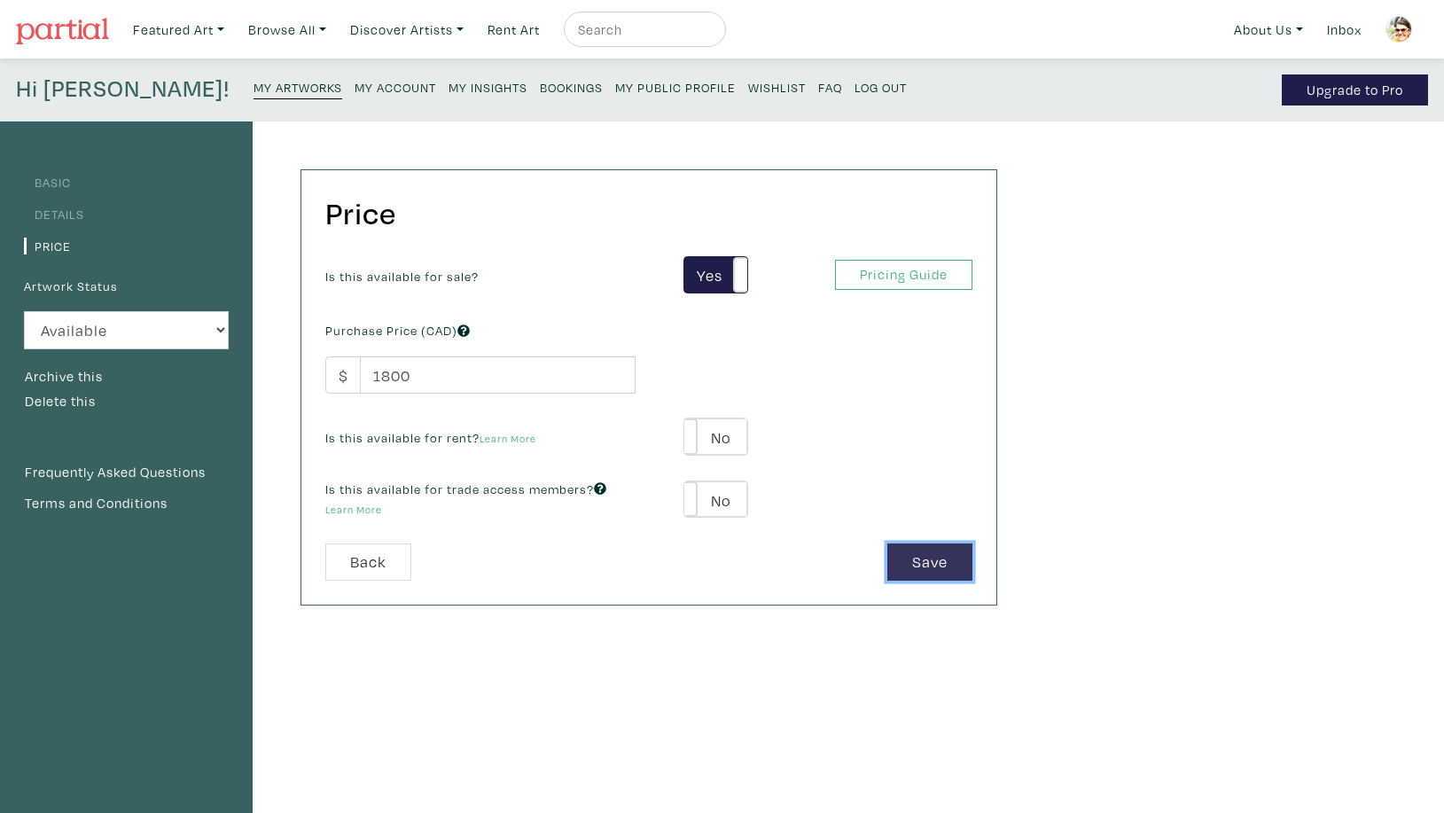
click at [921, 560] on button "Save" at bounding box center [930, 563] width 85 height 38
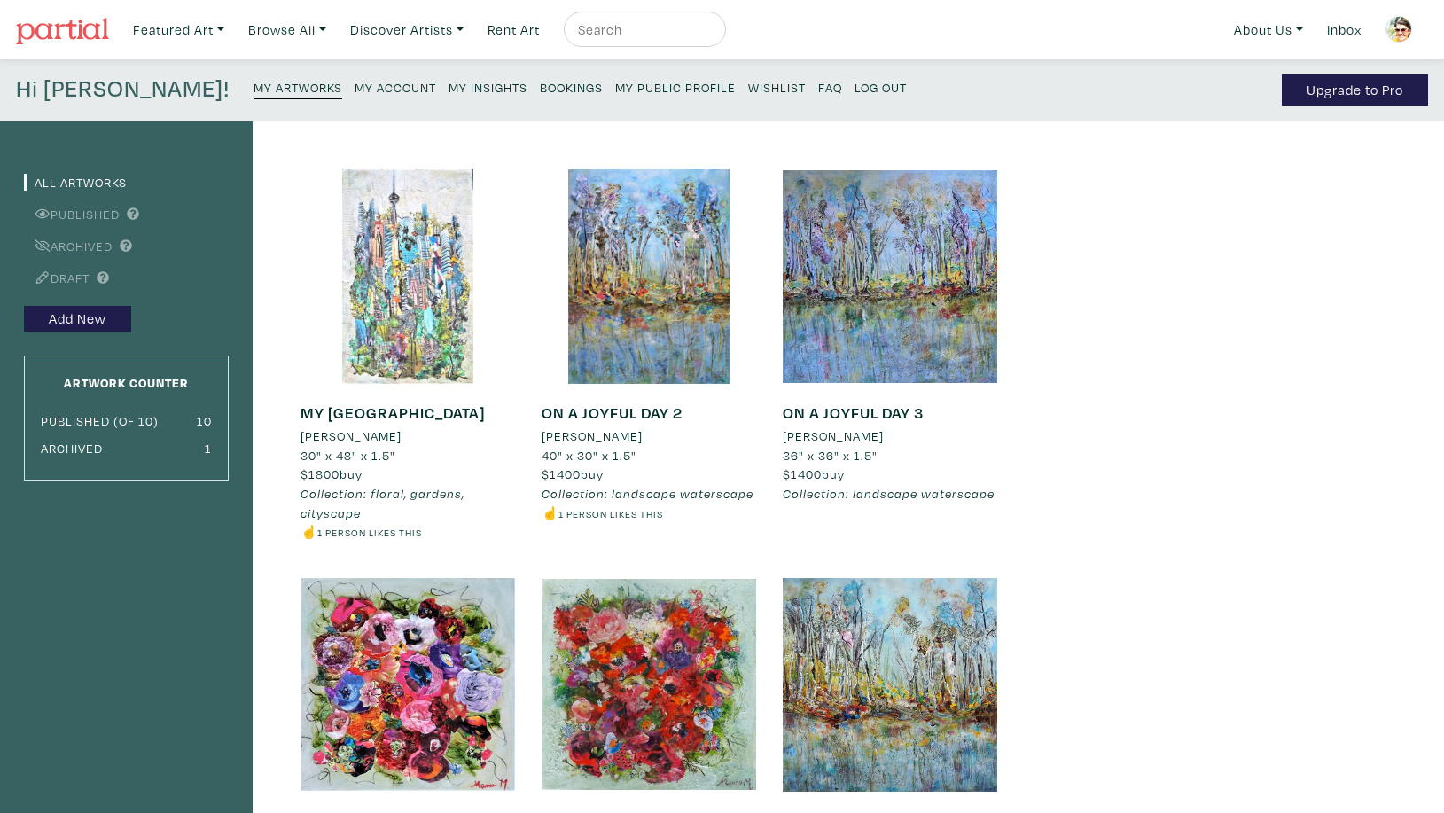
click at [425, 325] on div at bounding box center [408, 276] width 215 height 215
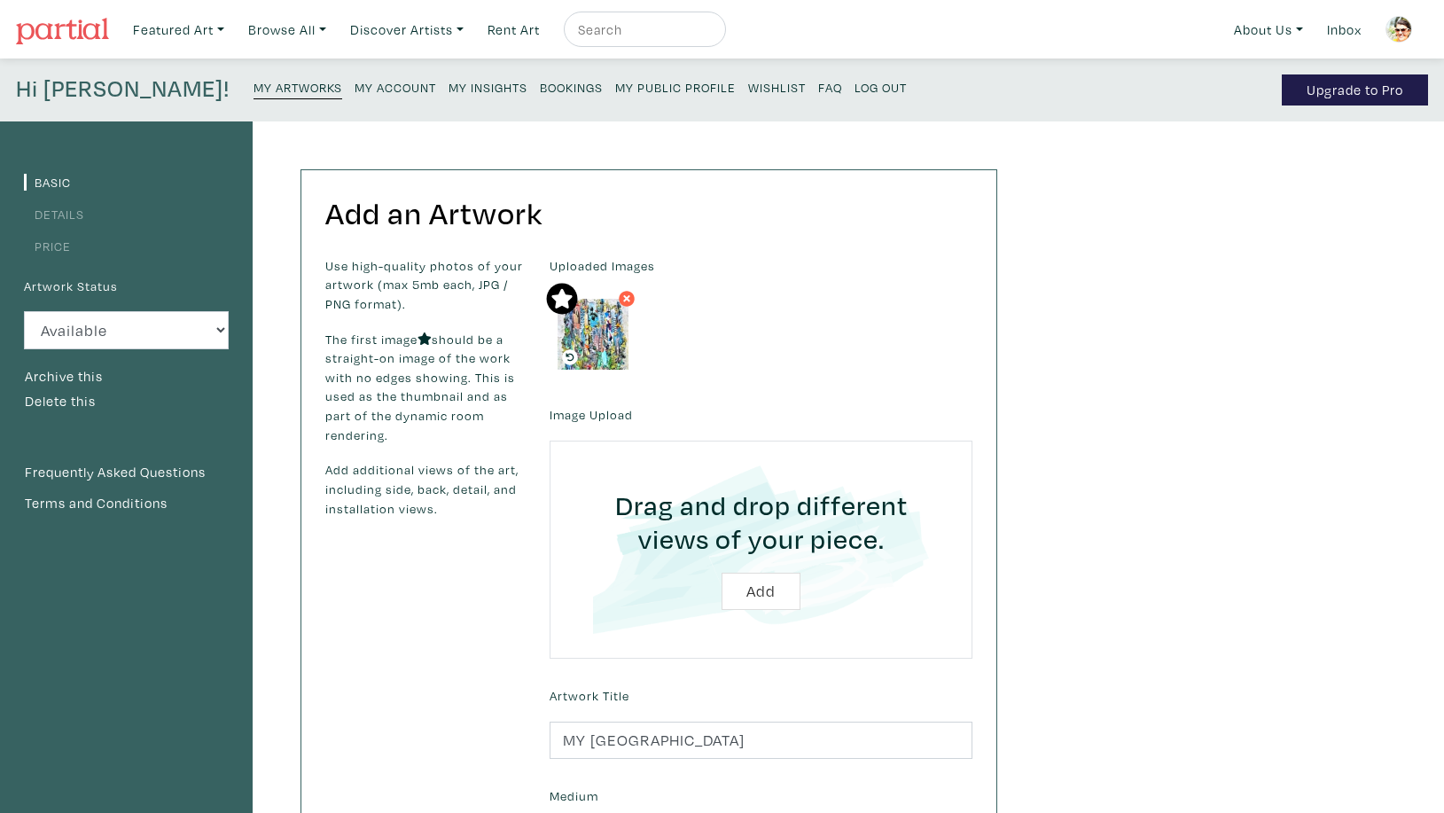
click at [767, 590] on input "file" at bounding box center [761, 549] width 373 height 168
type input "C:\fakepath\myt2.jpg"
click at [768, 592] on input "file" at bounding box center [761, 549] width 373 height 168
type input "C:\fakepath\Manuela_Moldovan_FLOURISHING_2022_Detail.jpg"
click at [762, 592] on input "file" at bounding box center [761, 549] width 373 height 168
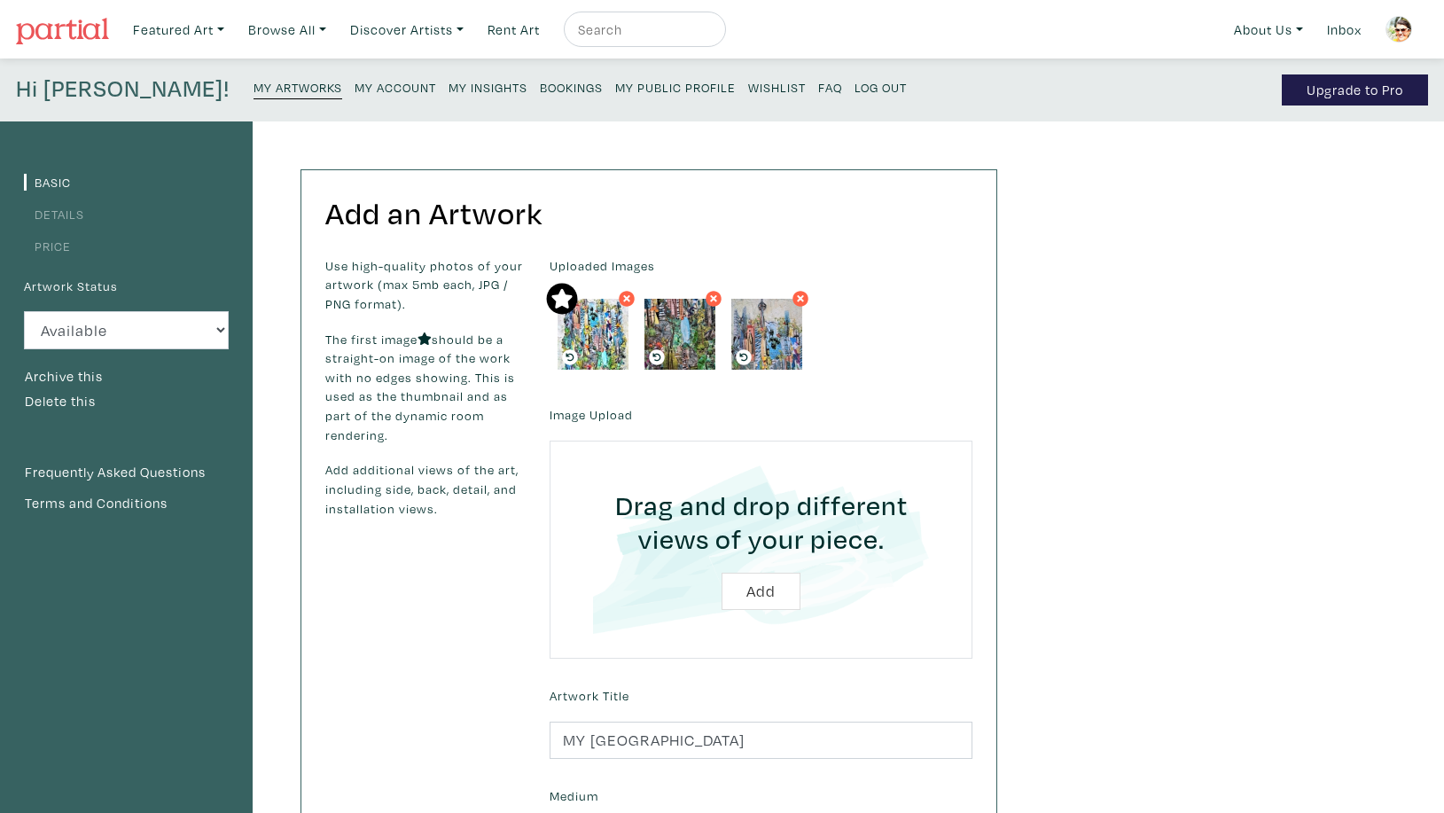
type input "C:\fakepath\northern1_InPixio.jpg"
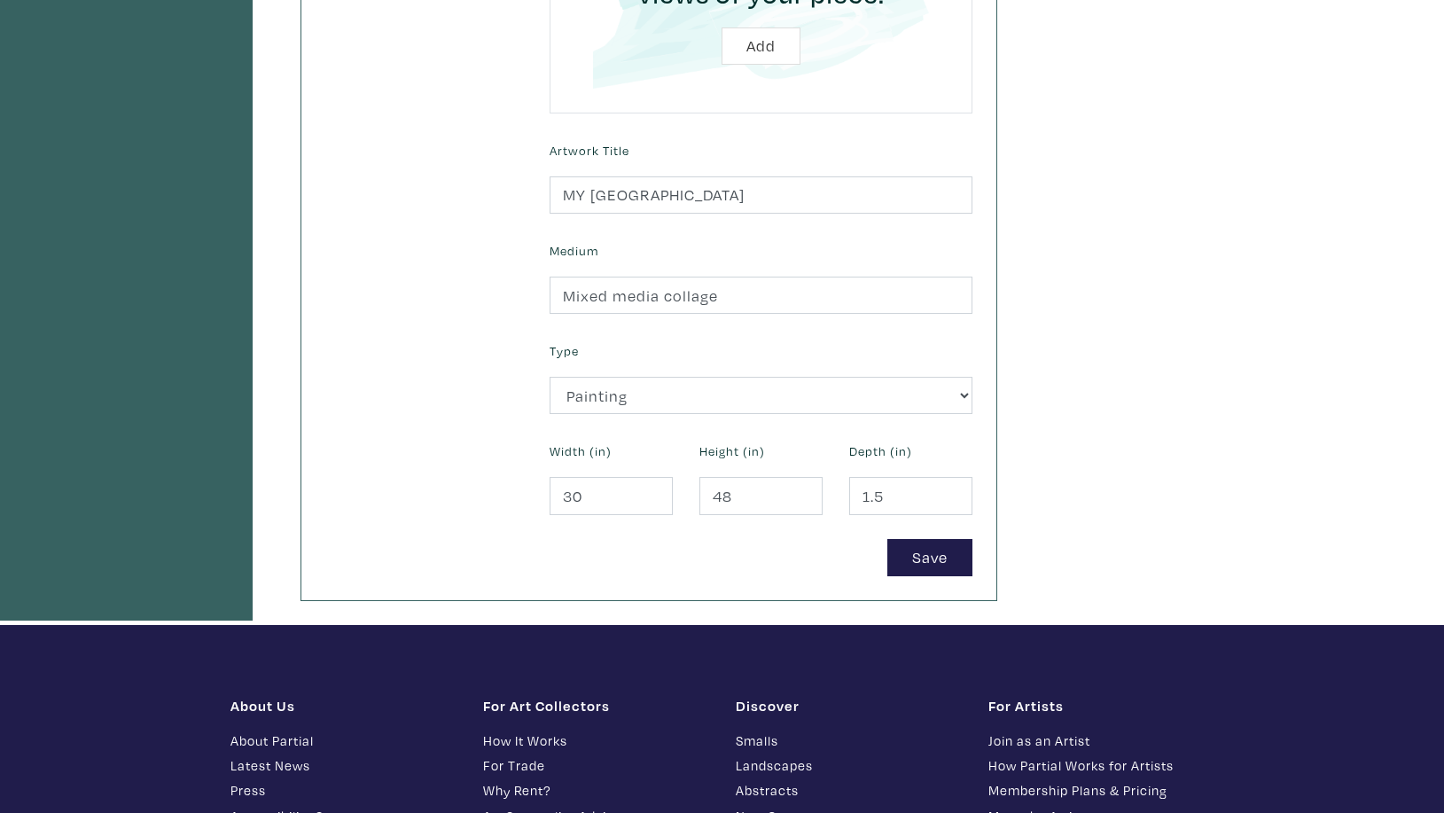
scroll to position [566, 0]
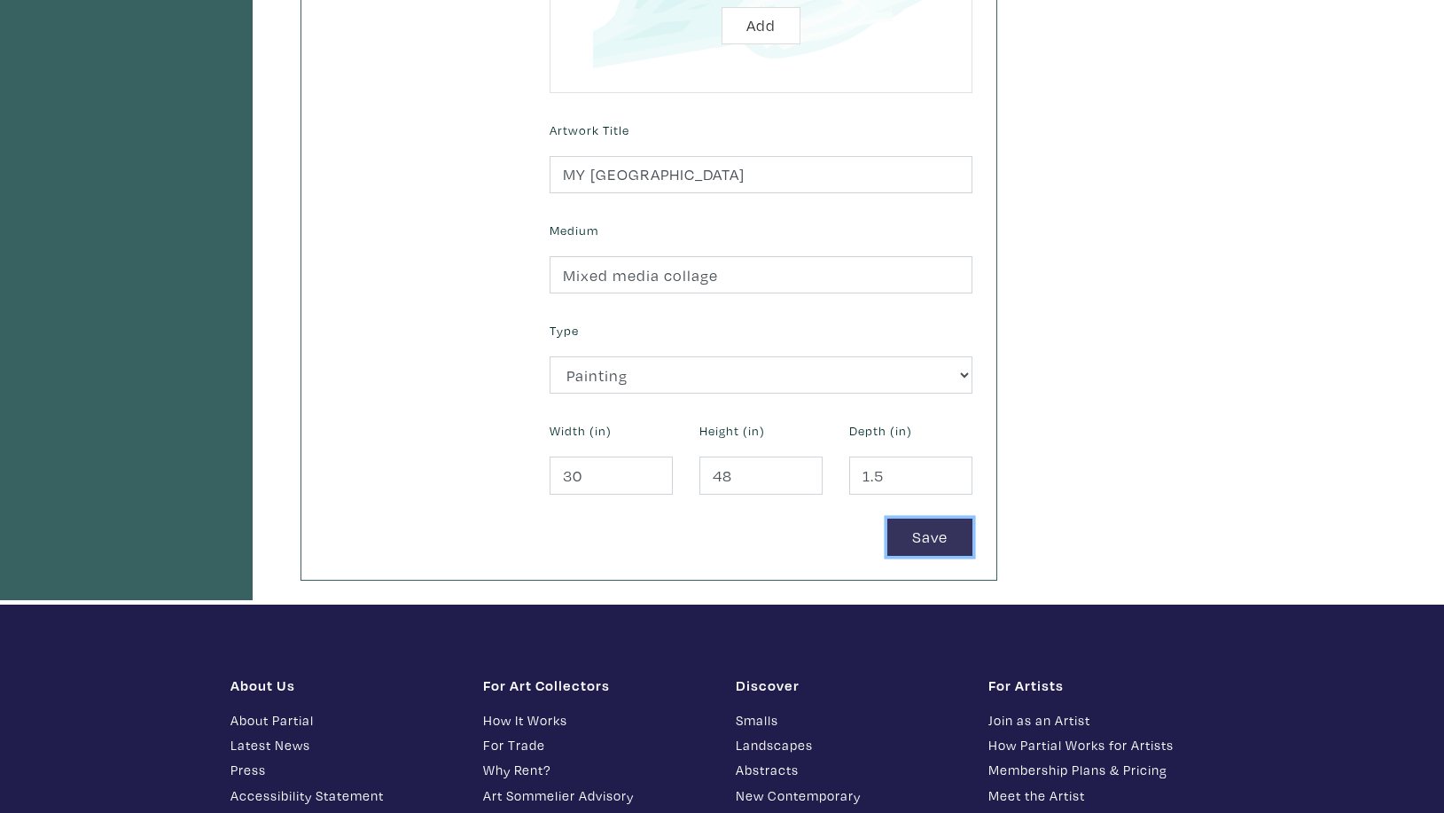
click at [939, 531] on button "Save" at bounding box center [930, 538] width 85 height 38
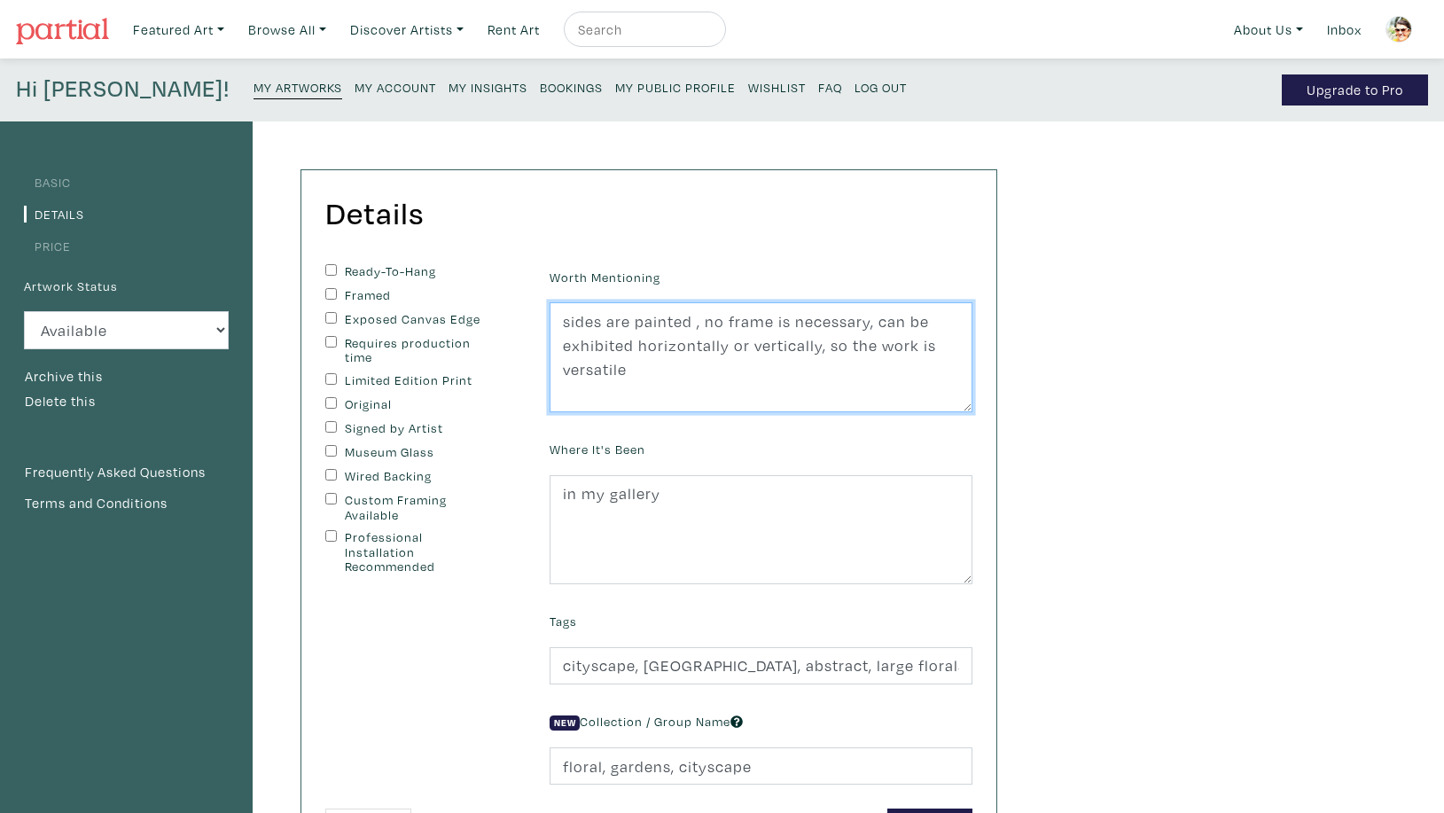
drag, startPoint x: 870, startPoint y: 322, endPoint x: 932, endPoint y: 362, distance: 73.8
click at [931, 360] on textarea "sides are painted , no frame is necessary, can be exhibited horizontally or ver…" at bounding box center [761, 357] width 423 height 110
type textarea "sides are painted , no frame is necessary"
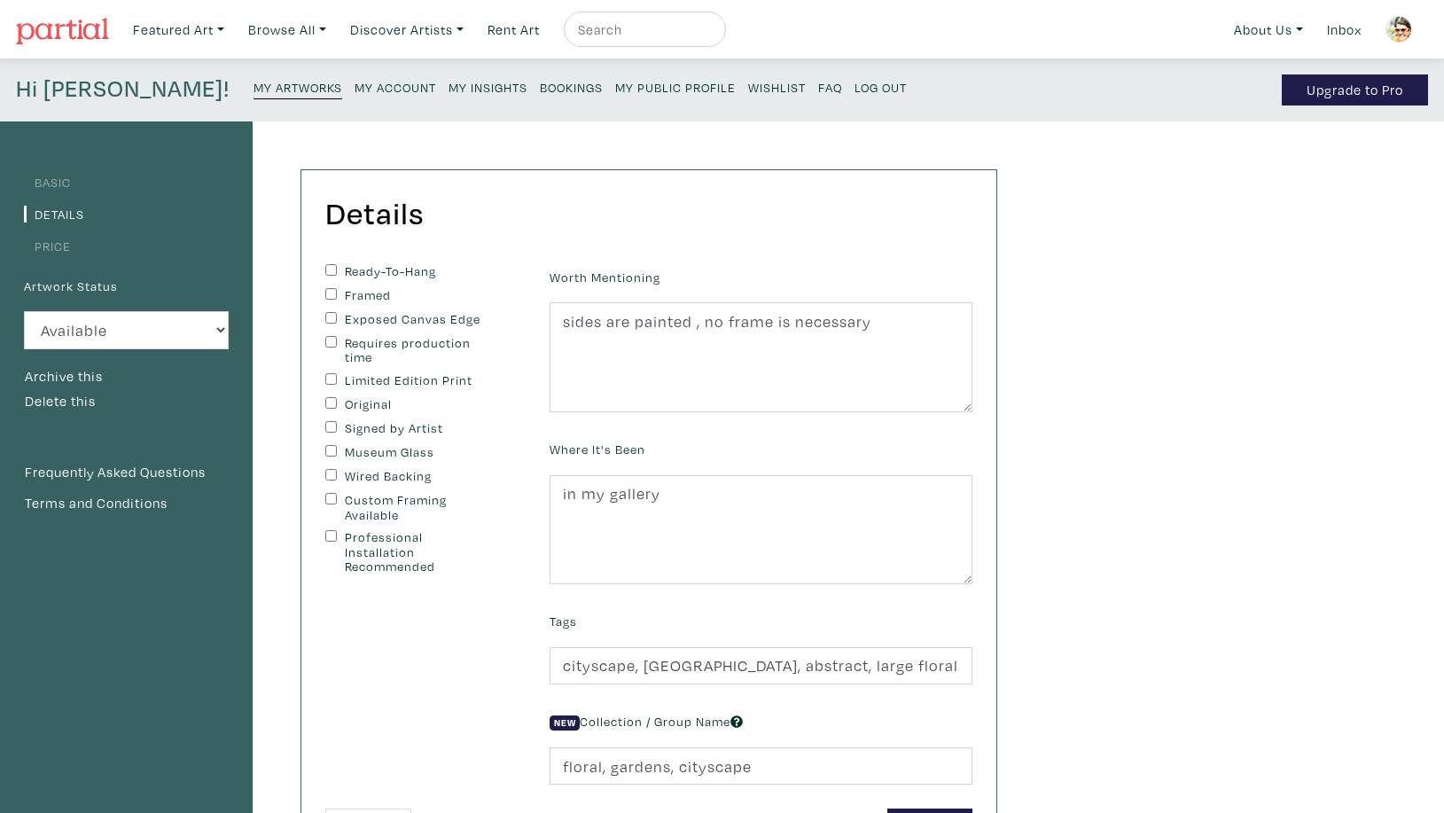
click at [329, 270] on input "Ready-To-Hang" at bounding box center [331, 270] width 12 height 12
checkbox input "true"
click at [329, 407] on input "Original" at bounding box center [331, 403] width 12 height 12
checkbox input "true"
click at [332, 430] on input "Signed by Artist" at bounding box center [331, 427] width 12 height 12
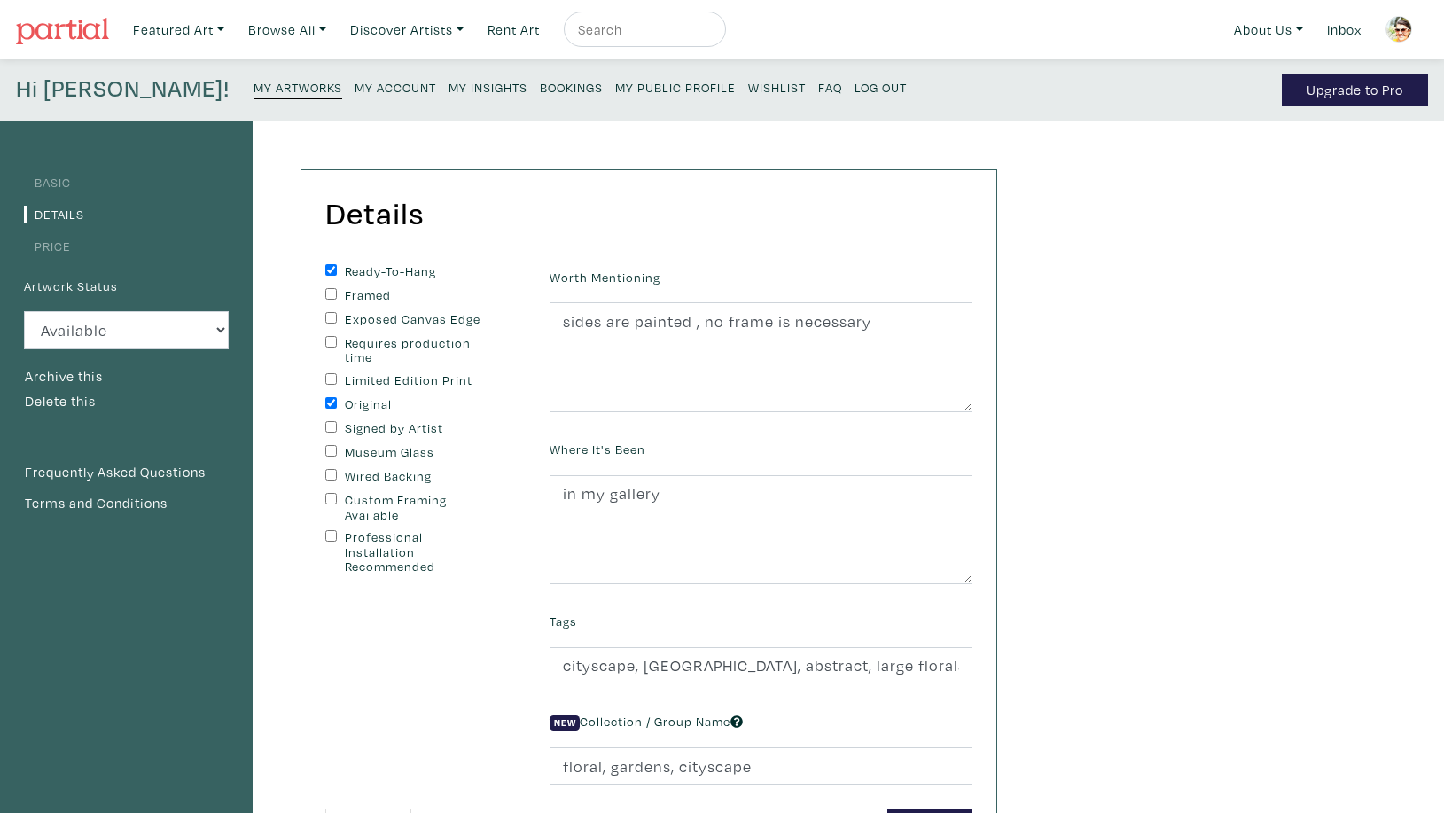
checkbox input "true"
click at [331, 475] on input "Wired Backing" at bounding box center [331, 475] width 12 height 12
checkbox input "true"
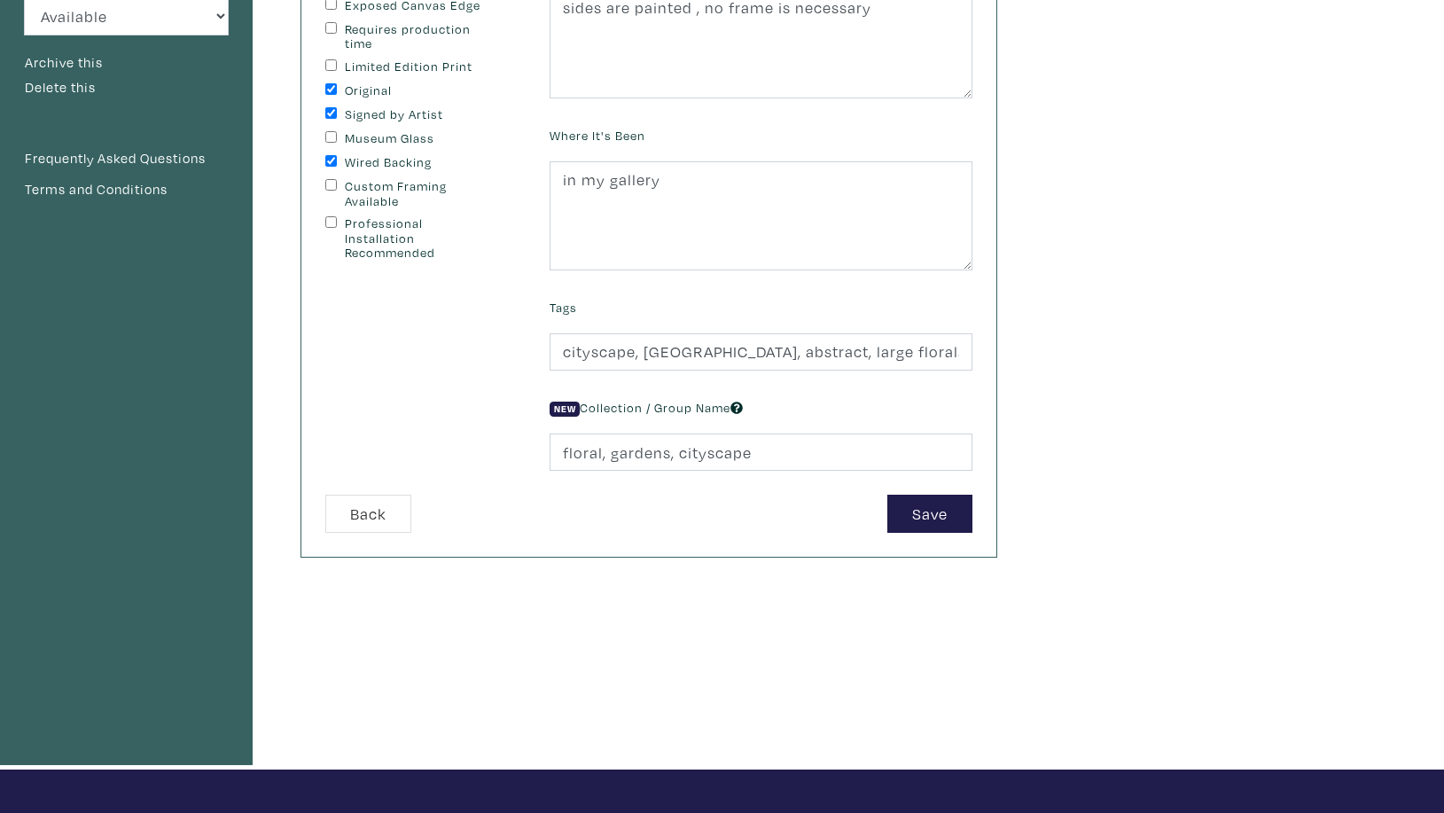
scroll to position [319, 0]
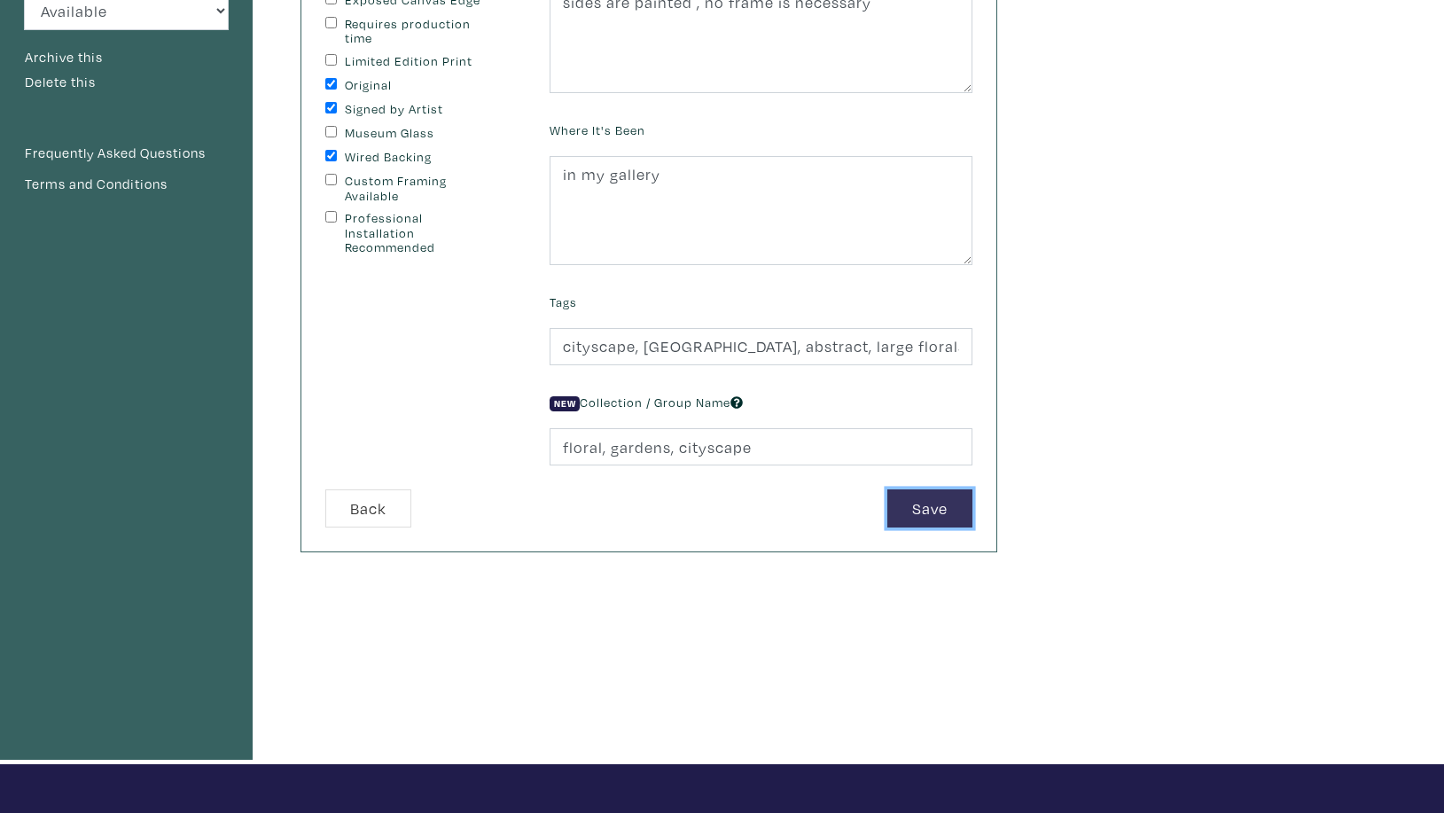
click at [927, 504] on button "Save" at bounding box center [930, 508] width 85 height 38
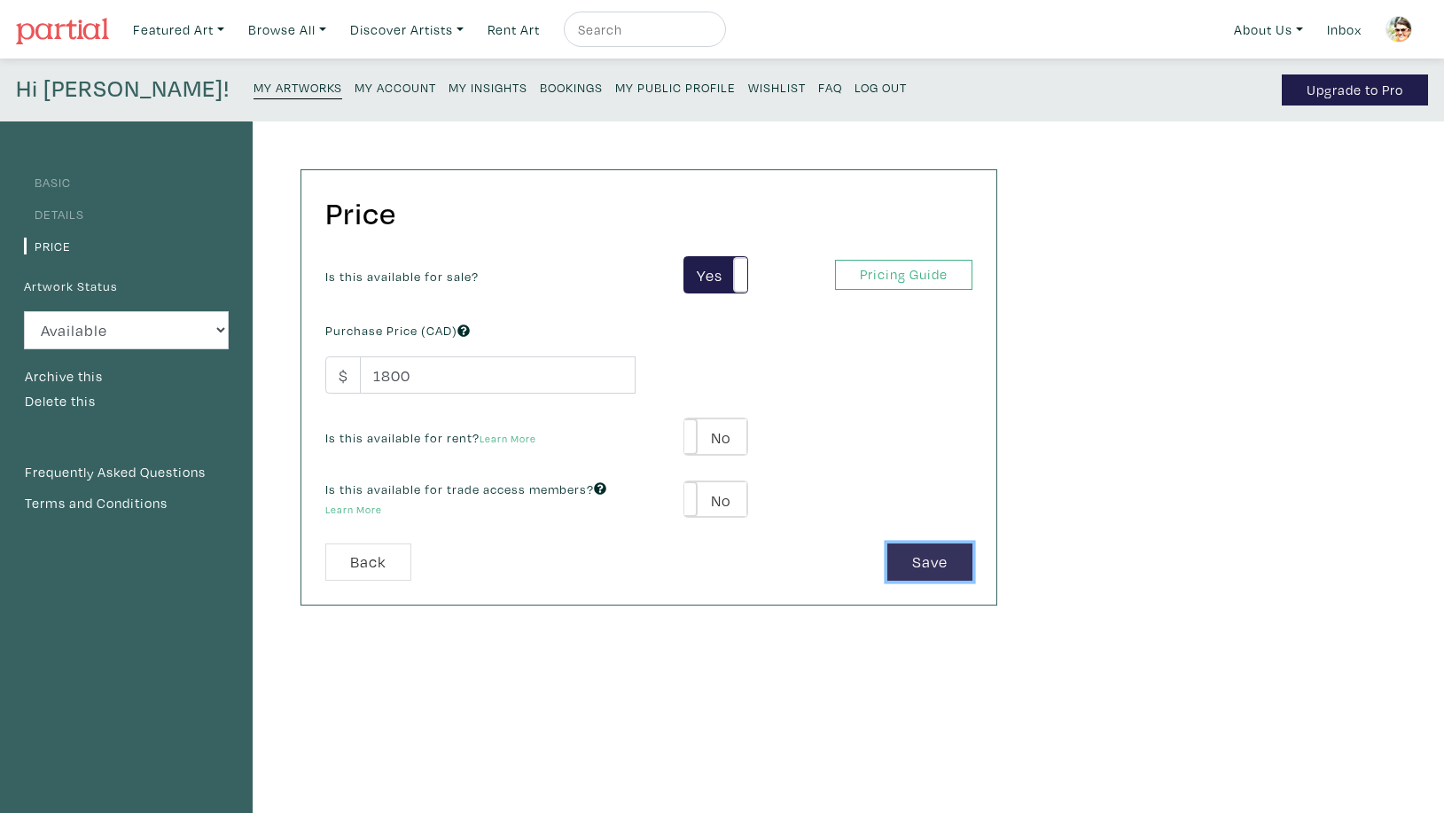
click at [908, 564] on button "Save" at bounding box center [930, 563] width 85 height 38
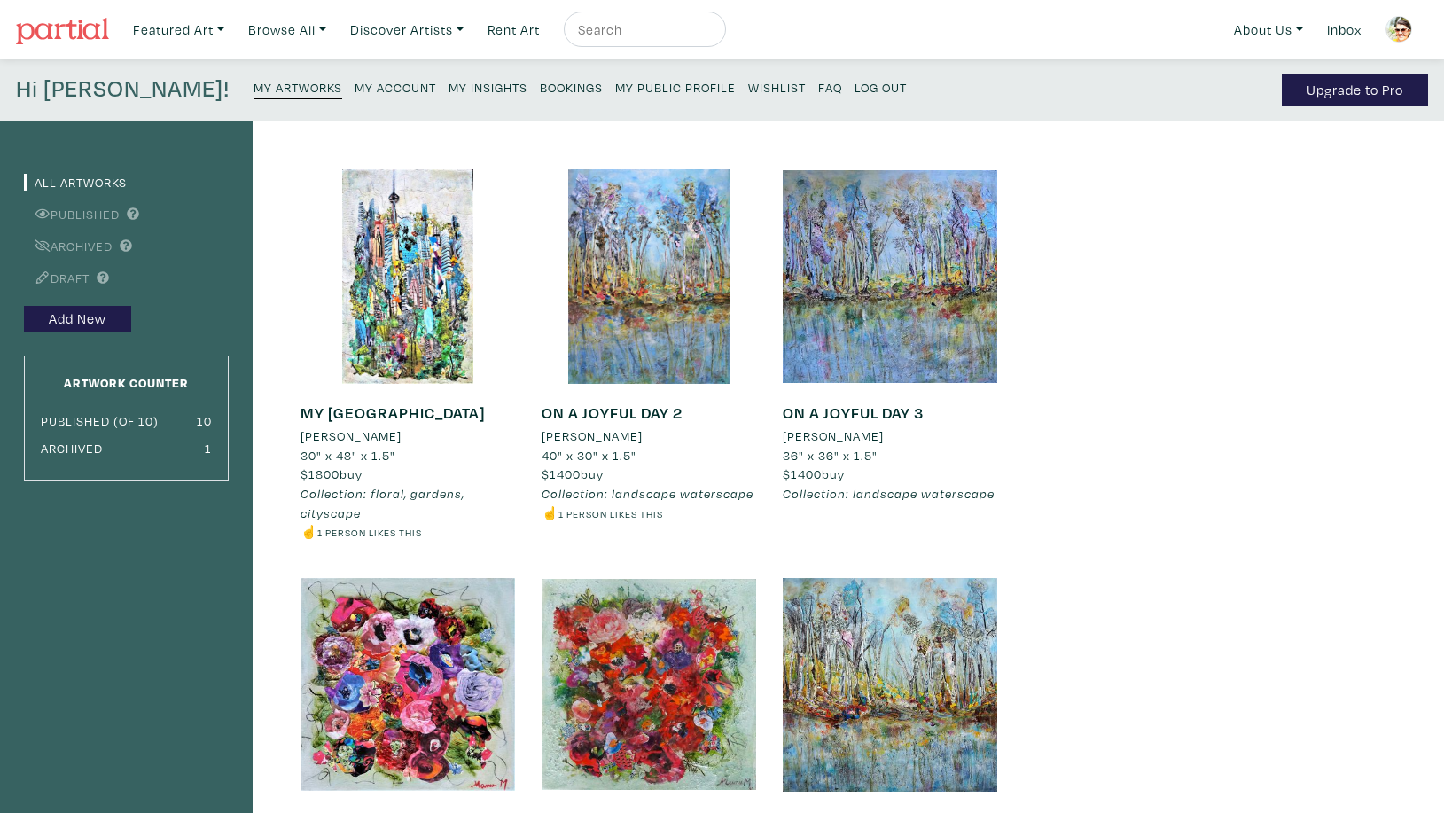
click at [254, 85] on small "My Artworks" at bounding box center [298, 87] width 89 height 17
click at [615, 90] on small "My Public Profile" at bounding box center [675, 87] width 121 height 17
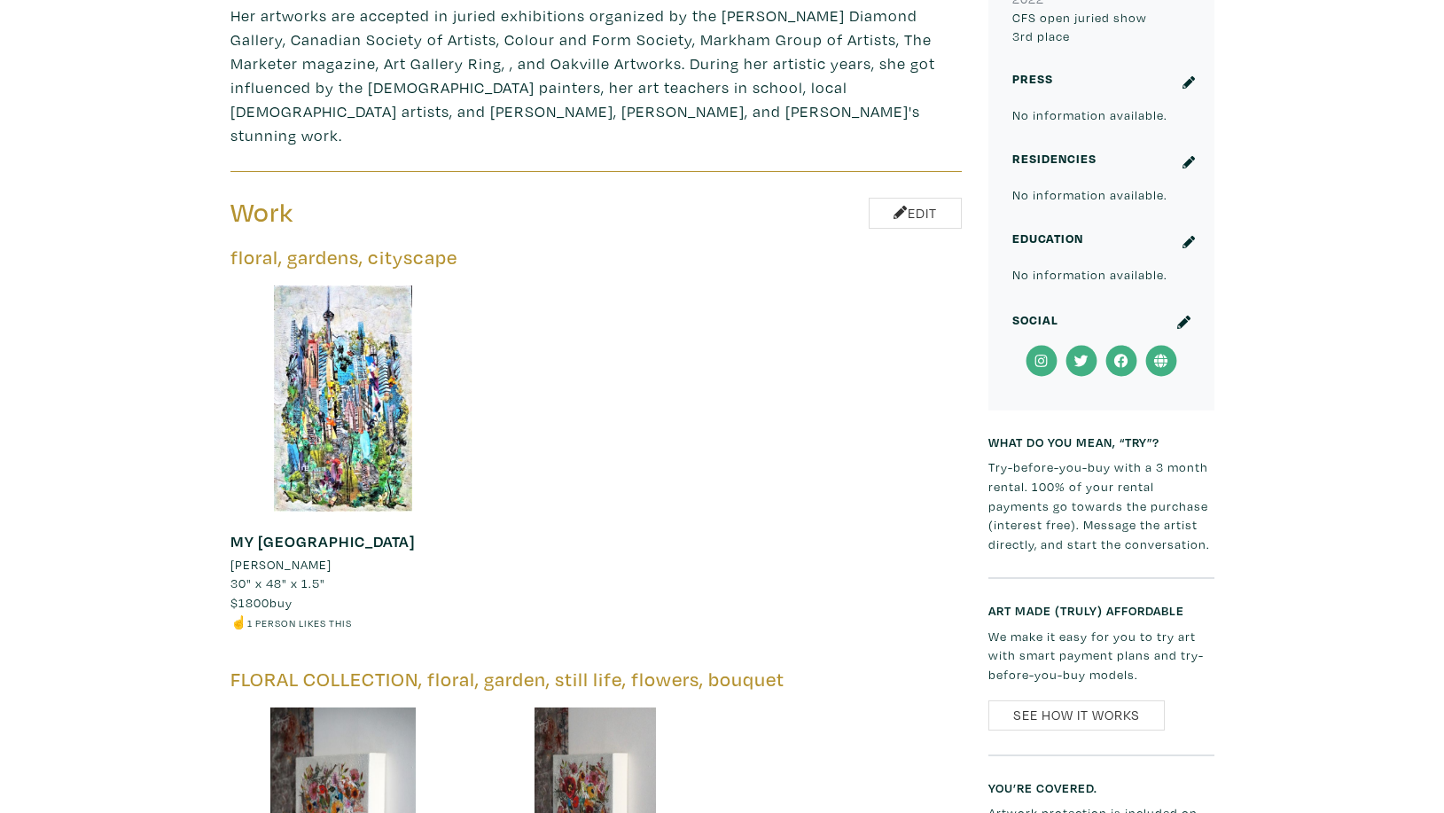
scroll to position [1034, 0]
